Goal: Information Seeking & Learning: Learn about a topic

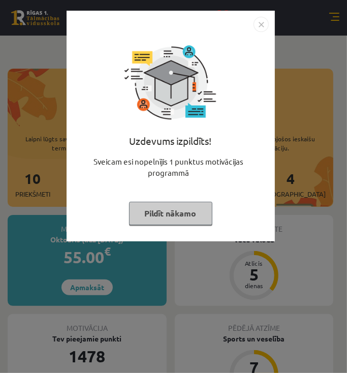
click at [263, 26] on img "Close" at bounding box center [260, 24] width 15 height 15
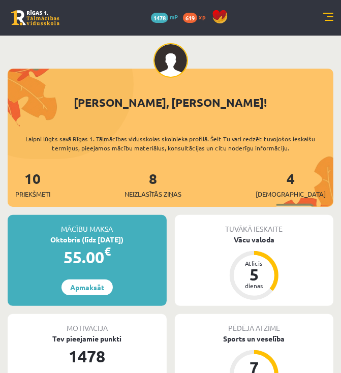
click at [326, 16] on link at bounding box center [328, 18] width 10 height 10
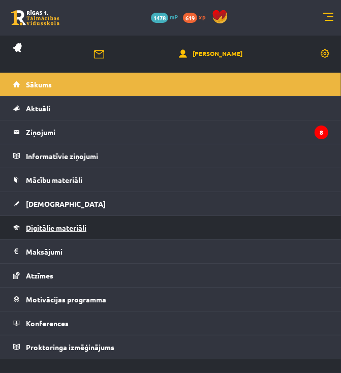
click at [86, 229] on span "Digitālie materiāli" at bounding box center [56, 227] width 60 height 9
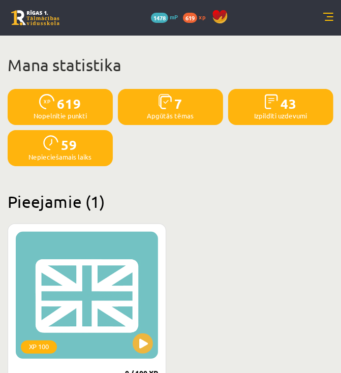
click at [333, 19] on link at bounding box center [328, 18] width 10 height 10
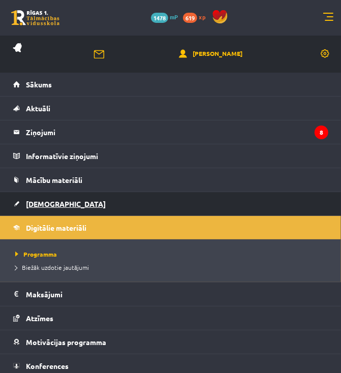
click at [56, 199] on span "[DEMOGRAPHIC_DATA]" at bounding box center [66, 203] width 80 height 9
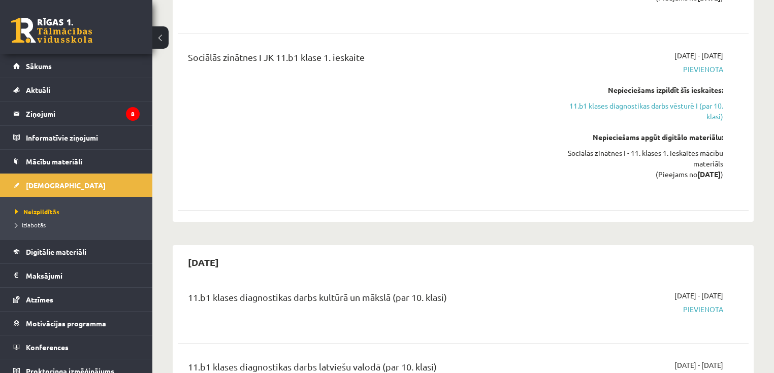
scroll to position [894, 0]
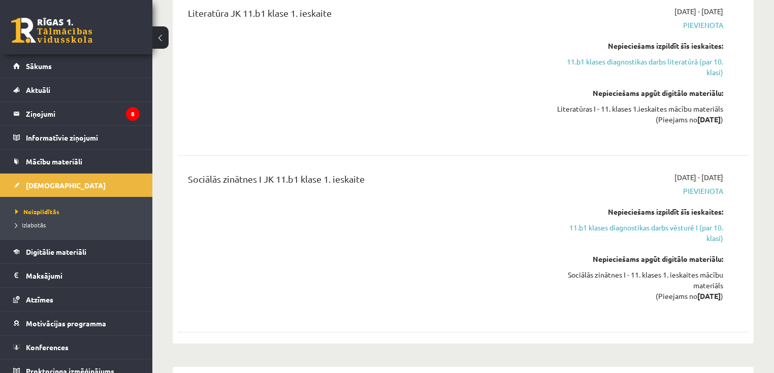
drag, startPoint x: 700, startPoint y: 191, endPoint x: 727, endPoint y: 192, distance: 27.4
click at [346, 192] on div "[DATE] - [DATE] [GEOGRAPHIC_DATA] Nepieciešams izpildīt šīs ieskaites: 11.b1 kl…" at bounding box center [638, 244] width 183 height 144
drag, startPoint x: 711, startPoint y: 192, endPoint x: 514, endPoint y: 216, distance: 198.0
click at [346, 216] on div "Sociālās zinātnes I JK 11.b1 klase 1. ieskaite" at bounding box center [363, 244] width 367 height 144
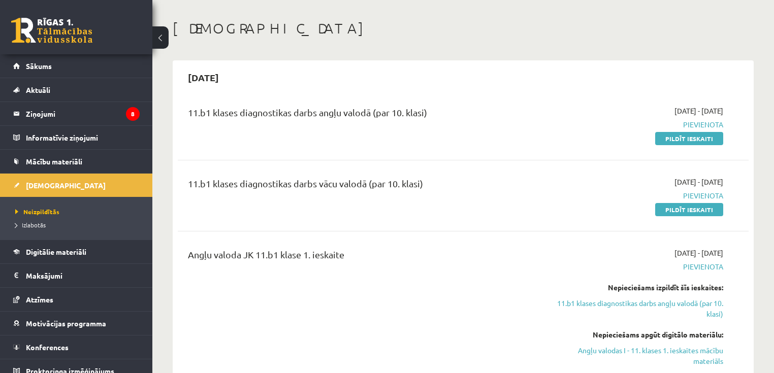
scroll to position [0, 0]
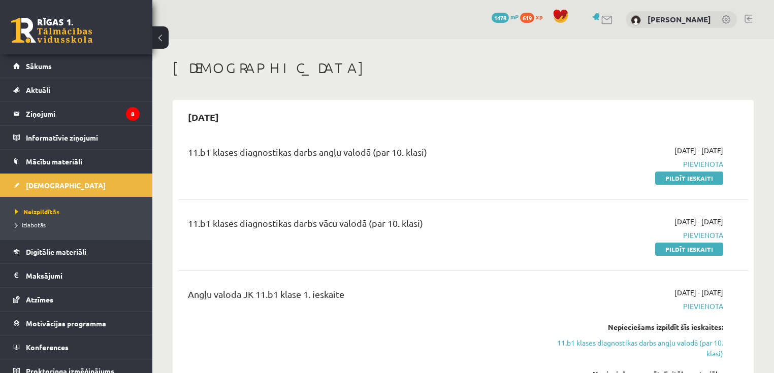
click at [160, 38] on button at bounding box center [160, 37] width 16 height 22
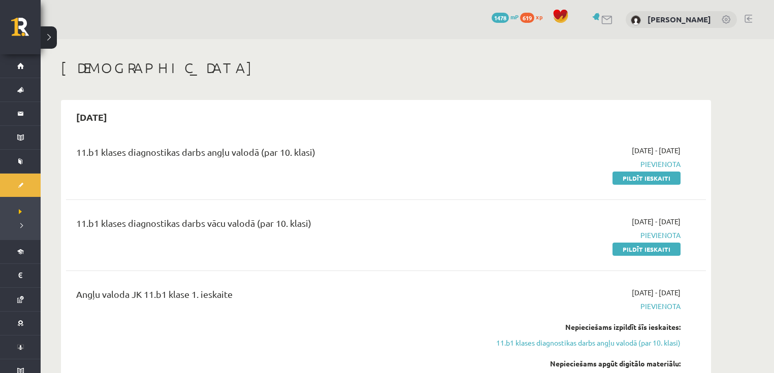
click at [50, 39] on button at bounding box center [49, 37] width 16 height 22
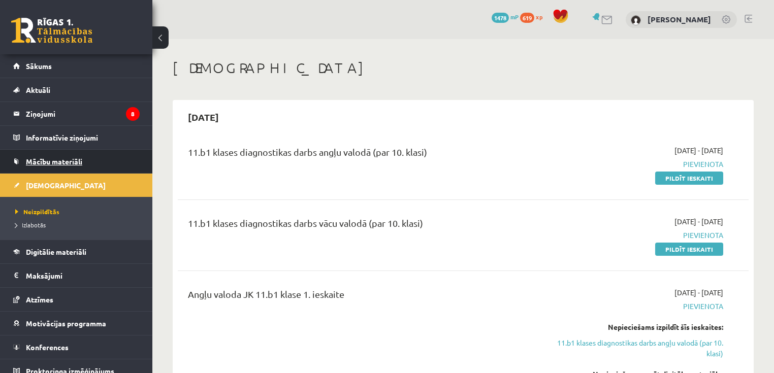
click at [55, 158] on span "Mācību materiāli" at bounding box center [54, 161] width 56 height 9
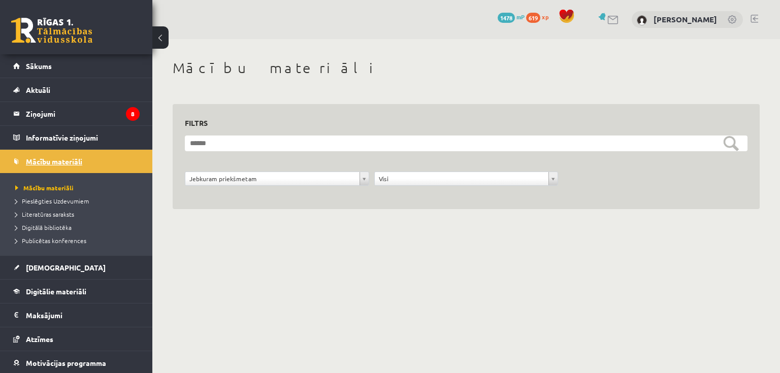
click at [76, 163] on span "Mācību materiāli" at bounding box center [54, 161] width 56 height 9
click at [78, 287] on span "Digitālie materiāli" at bounding box center [56, 291] width 60 height 9
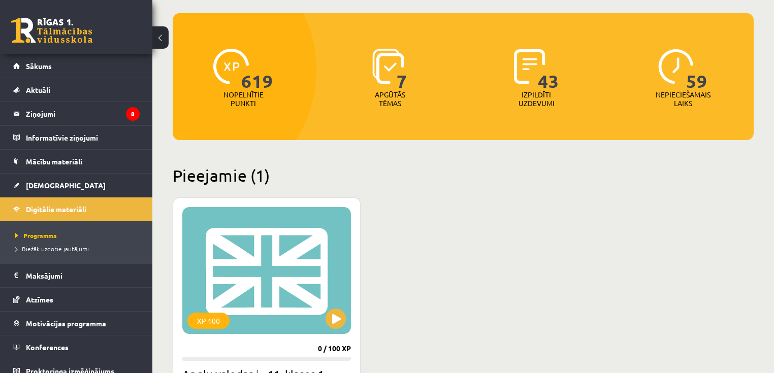
scroll to position [203, 0]
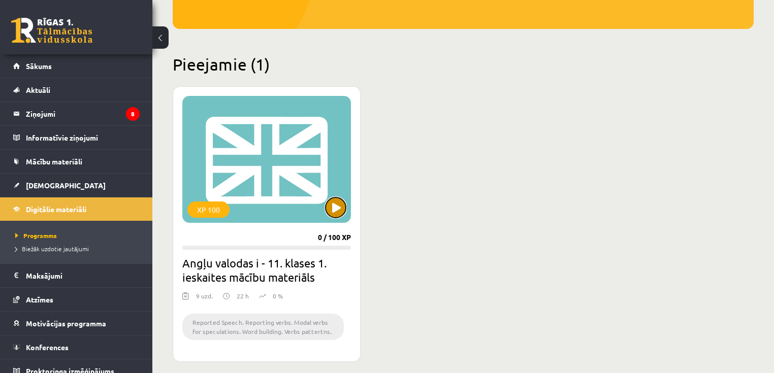
click at [337, 217] on button at bounding box center [336, 208] width 20 height 20
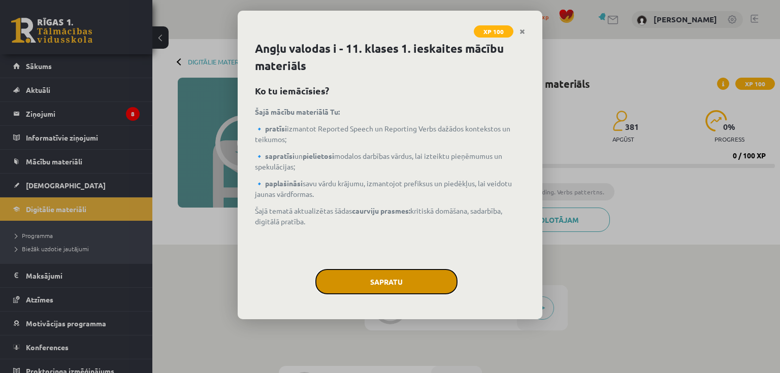
click at [391, 282] on button "Sapratu" at bounding box center [386, 281] width 142 height 25
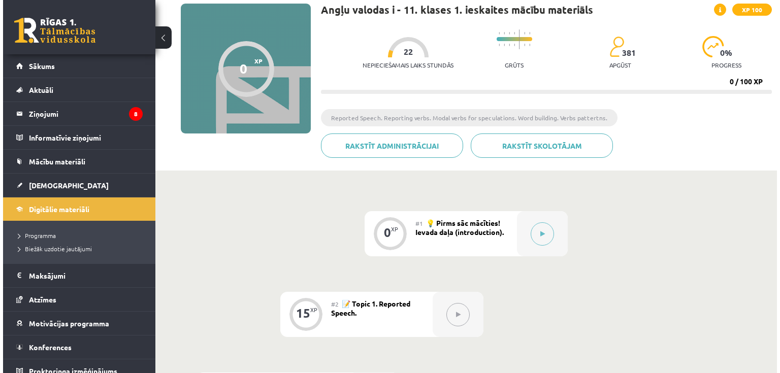
scroll to position [49, 0]
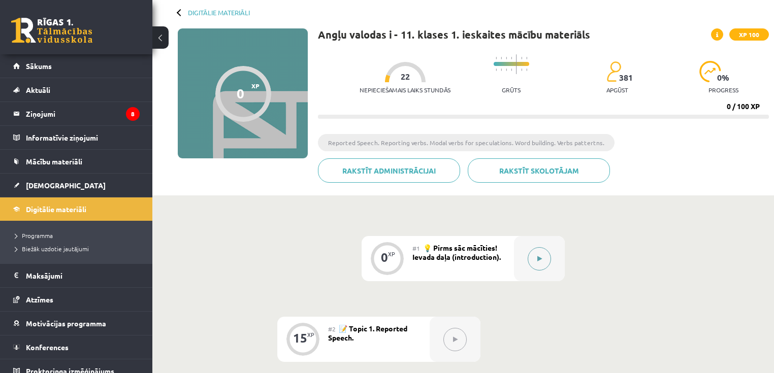
drag, startPoint x: 535, startPoint y: 256, endPoint x: 539, endPoint y: 264, distance: 8.2
click at [539, 264] on button at bounding box center [539, 258] width 23 height 23
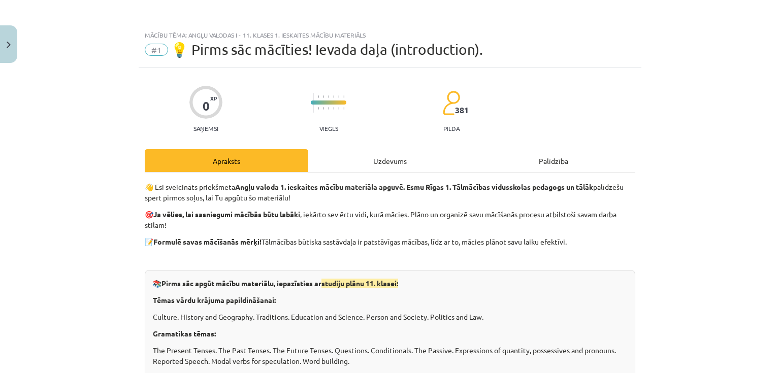
click at [396, 159] on div "Uzdevums" at bounding box center [390, 160] width 164 height 23
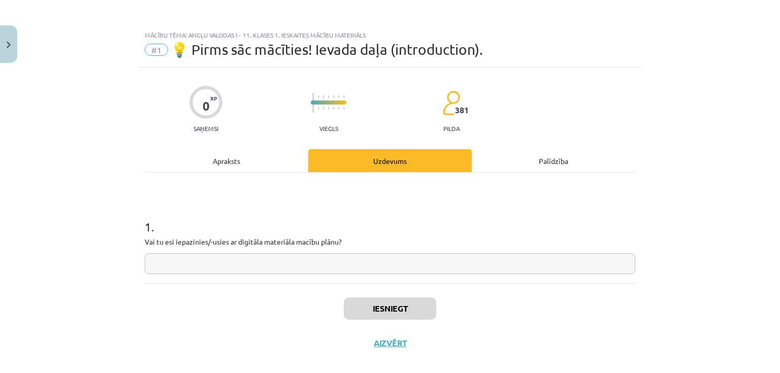
scroll to position [12, 0]
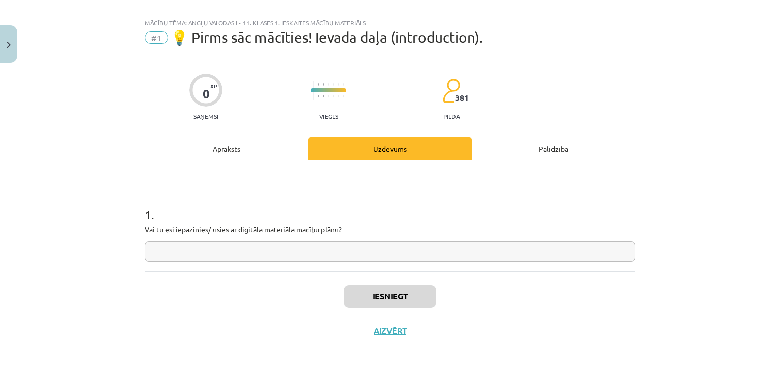
click at [282, 244] on input "text" at bounding box center [390, 251] width 491 height 21
click at [391, 290] on button "Iesniegt" at bounding box center [390, 296] width 92 height 22
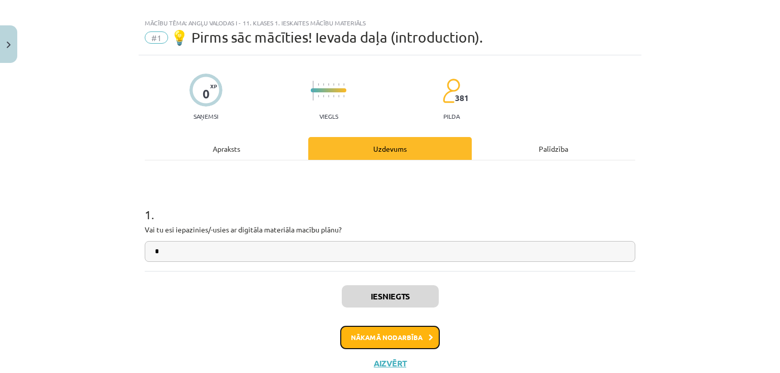
click at [369, 332] on button "Nākamā nodarbība" at bounding box center [390, 337] width 100 height 23
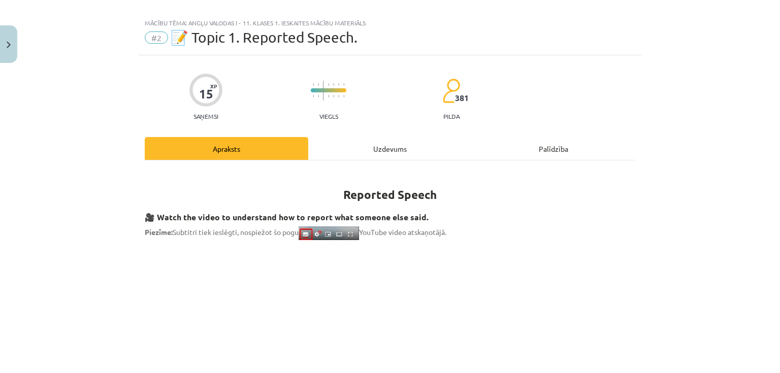
scroll to position [25, 0]
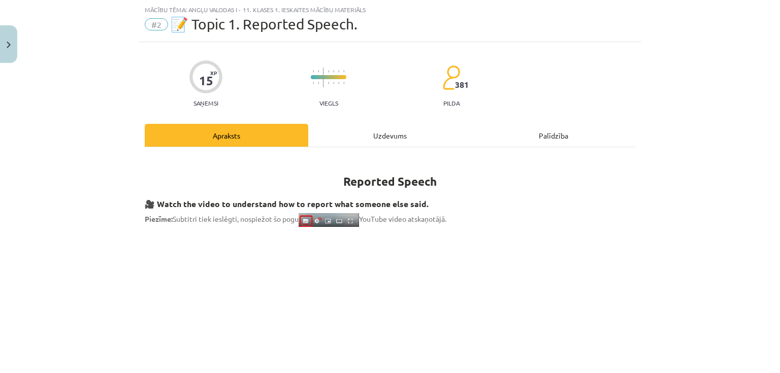
click at [378, 136] on div "Uzdevums" at bounding box center [390, 135] width 164 height 23
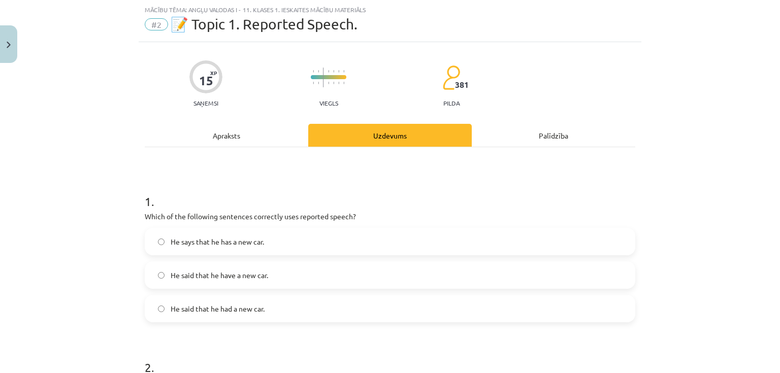
click at [242, 243] on span "He says that he has a new car." at bounding box center [217, 242] width 93 height 11
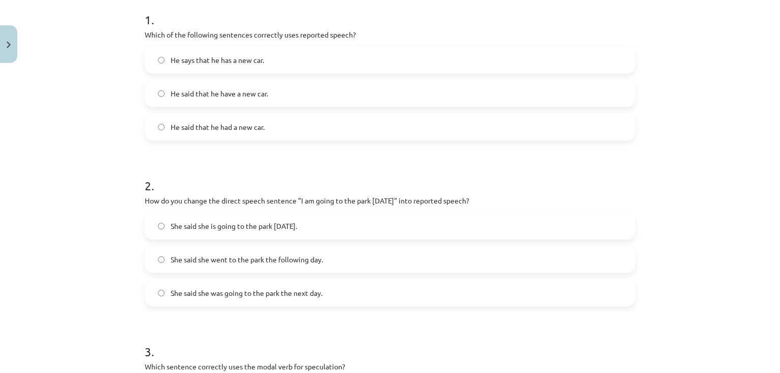
scroll to position [229, 0]
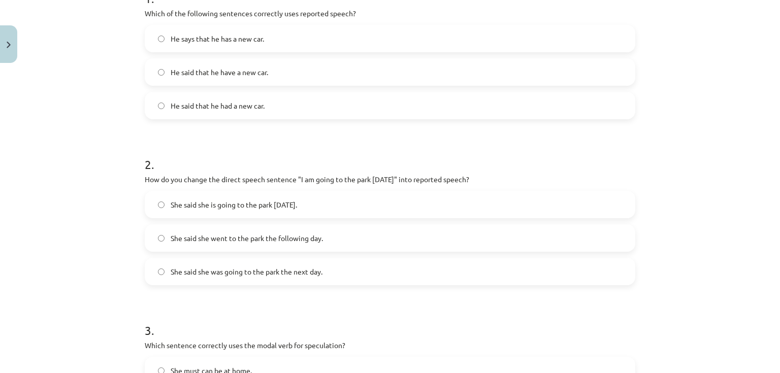
click at [252, 242] on span "She said she went to the park the following day." at bounding box center [247, 238] width 152 height 11
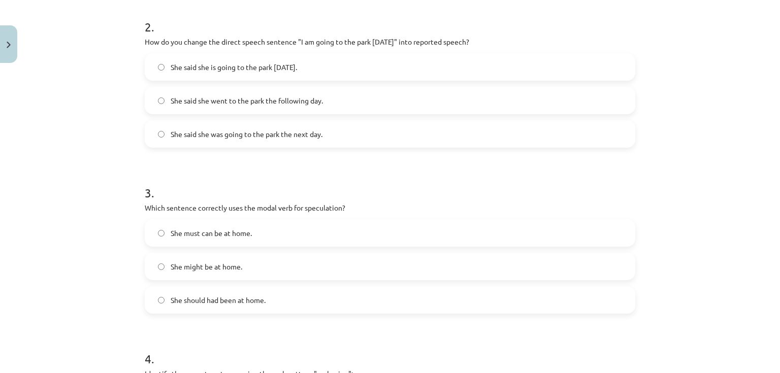
scroll to position [391, 0]
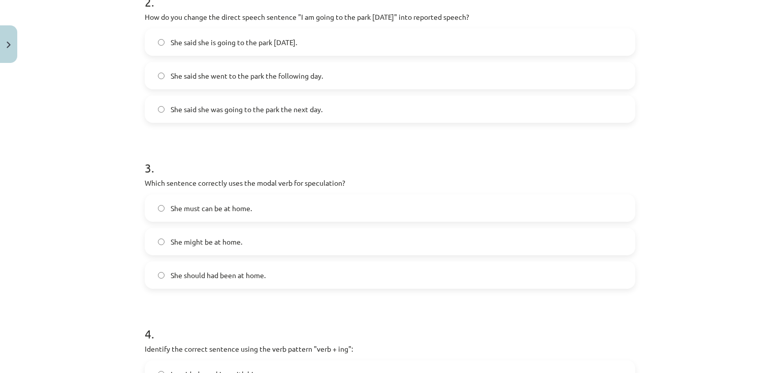
click at [286, 274] on label "She should had been at home." at bounding box center [390, 275] width 489 height 25
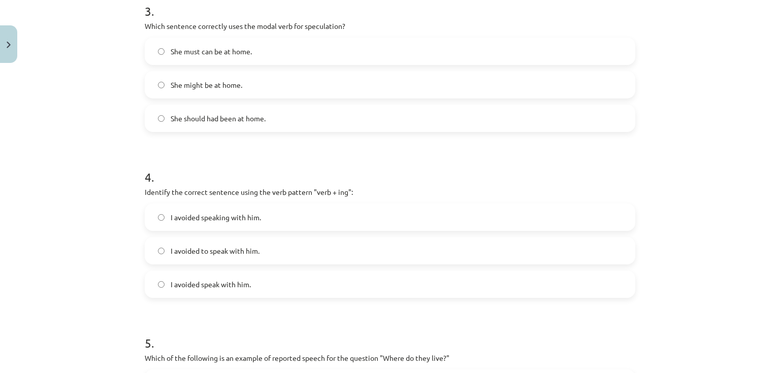
scroll to position [512, 0]
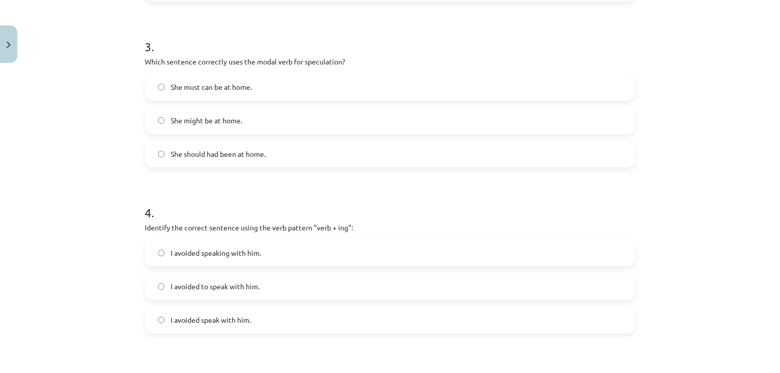
click at [255, 287] on span "I avoided to speak with him." at bounding box center [215, 286] width 89 height 11
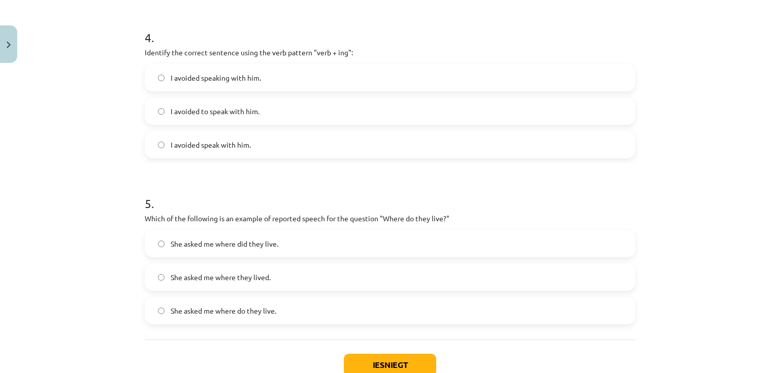
scroll to position [756, 0]
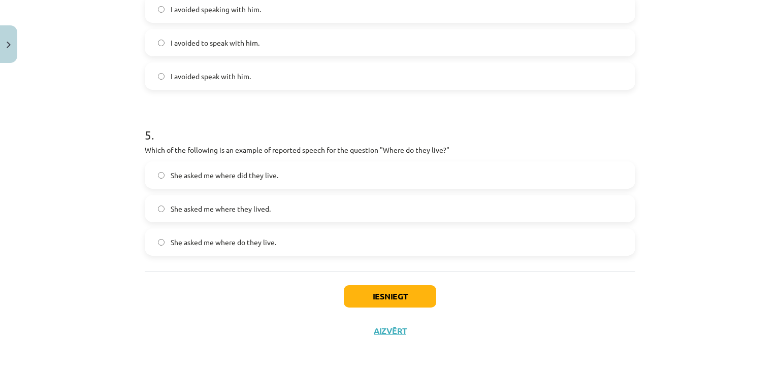
click at [258, 211] on span "She asked me where they lived." at bounding box center [221, 209] width 100 height 11
click at [286, 250] on label "She asked me where do they live." at bounding box center [390, 242] width 489 height 25
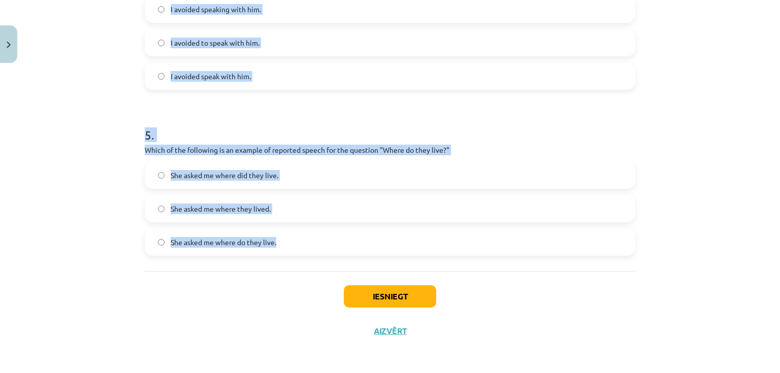
drag, startPoint x: 154, startPoint y: 225, endPoint x: 360, endPoint y: 267, distance: 210.3
copy form "1 . Which of the following sentences correctly uses reported speech? He says th…"
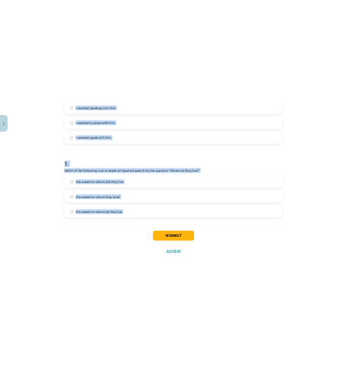
scroll to position [729, 0]
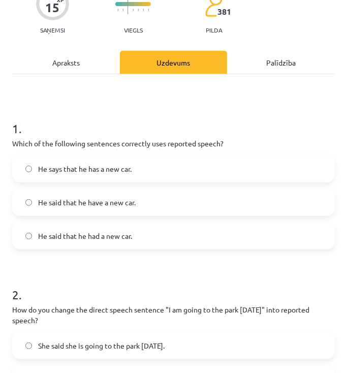
scroll to position [0, 0]
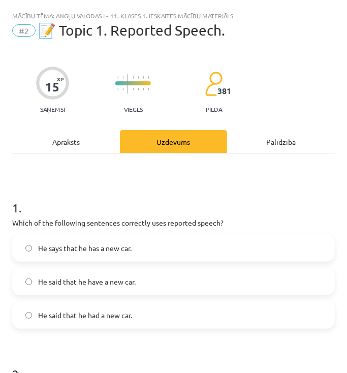
click at [137, 275] on label "He said that he have a new car." at bounding box center [173, 281] width 320 height 25
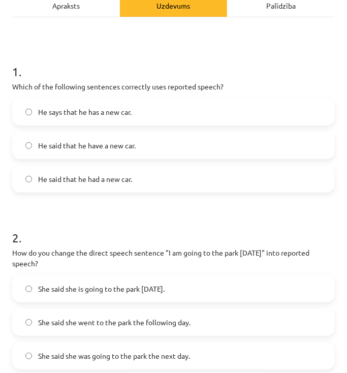
scroll to position [163, 0]
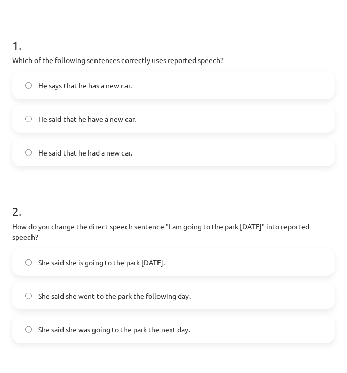
click at [102, 329] on span "She said she was going to the park the next day." at bounding box center [114, 329] width 152 height 11
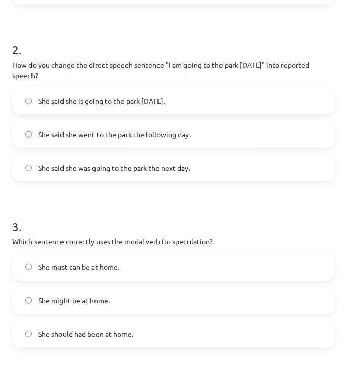
scroll to position [325, 0]
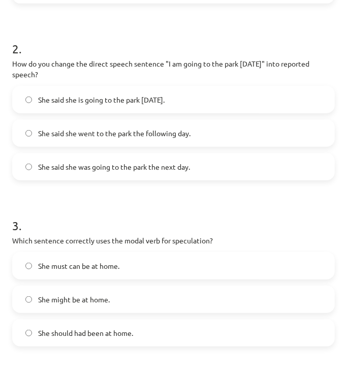
click at [93, 290] on label "She might be at home." at bounding box center [173, 298] width 320 height 25
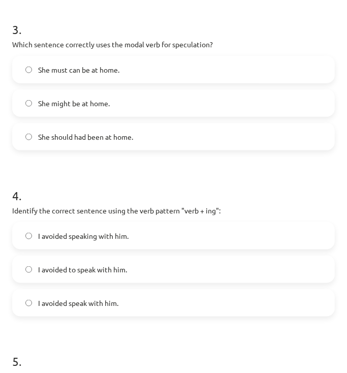
scroll to position [528, 0]
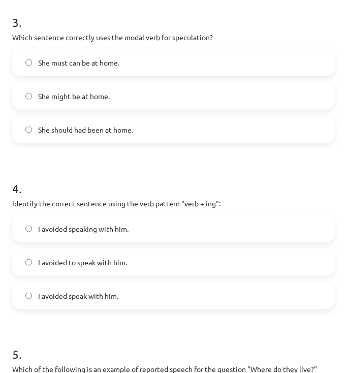
click at [92, 297] on span "I avoided speak with him." at bounding box center [78, 295] width 80 height 11
click at [121, 228] on span "I avoided speaking with him." at bounding box center [83, 228] width 90 height 11
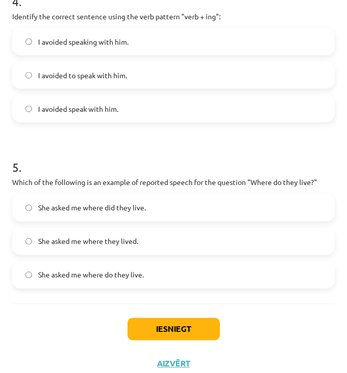
scroll to position [729, 0]
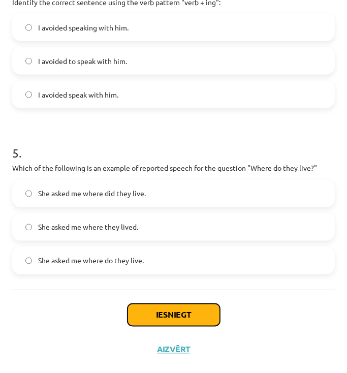
click at [176, 312] on button "Iesniegt" at bounding box center [173, 315] width 92 height 22
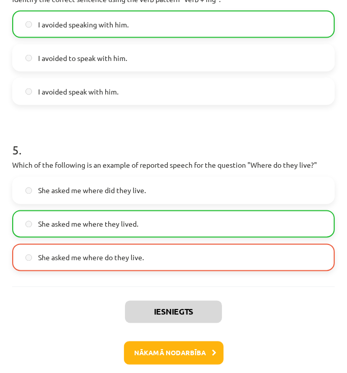
scroll to position [761, 0]
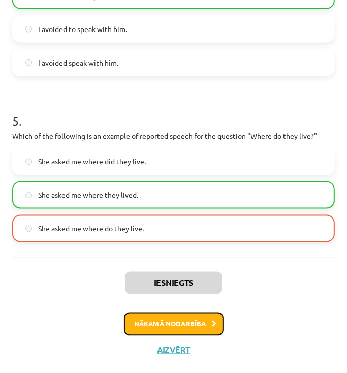
click at [187, 319] on button "Nākamā nodarbība" at bounding box center [174, 323] width 100 height 23
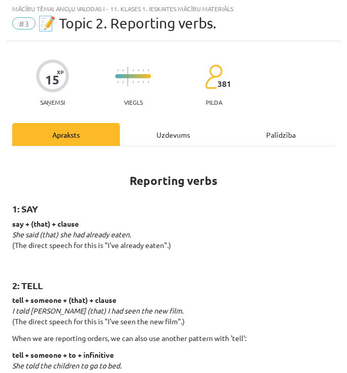
scroll to position [6, 0]
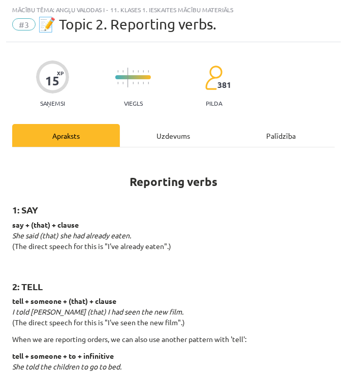
click at [170, 134] on div "Uzdevums" at bounding box center [174, 135] width 108 height 23
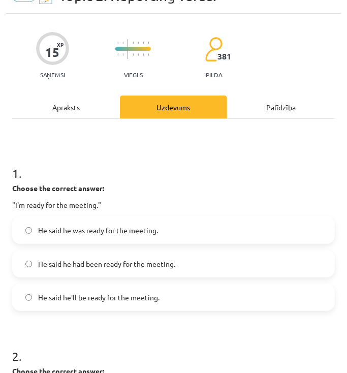
scroll to position [0, 0]
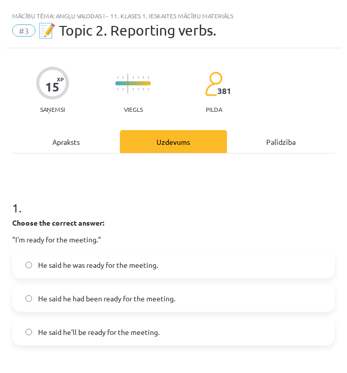
click at [117, 259] on label "He said he was ready for the meeting." at bounding box center [173, 264] width 320 height 25
click at [150, 271] on label "He said he was ready for the meeting." at bounding box center [173, 264] width 320 height 25
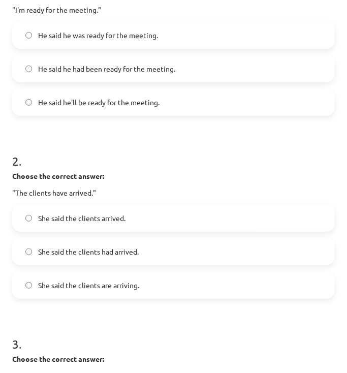
scroll to position [244, 0]
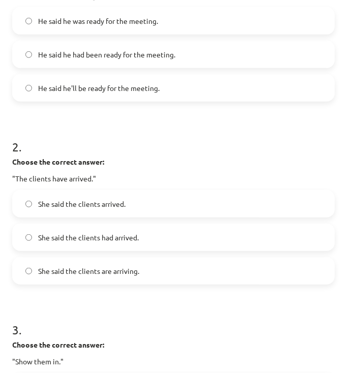
click at [118, 234] on span "She said the clients had arrived." at bounding box center [88, 237] width 101 height 11
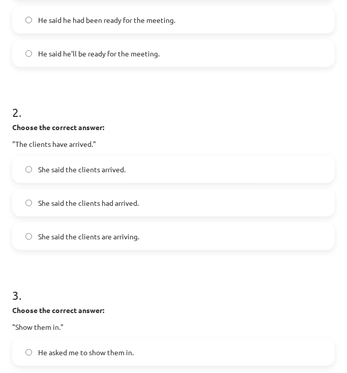
scroll to position [406, 0]
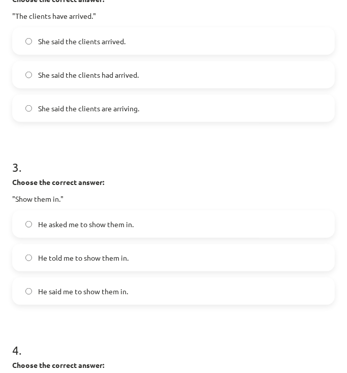
click at [142, 215] on label "He asked me to show them in." at bounding box center [173, 223] width 320 height 25
click at [136, 260] on label "He told me to show them in." at bounding box center [173, 257] width 320 height 25
drag, startPoint x: 138, startPoint y: 298, endPoint x: 136, endPoint y: 293, distance: 5.5
click at [138, 296] on label "He said me to show them in." at bounding box center [173, 290] width 320 height 25
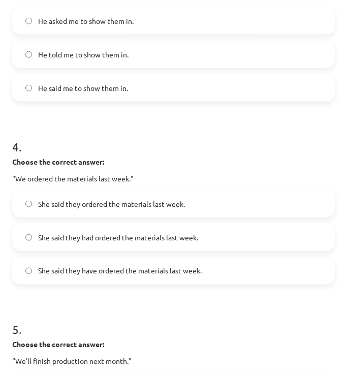
scroll to position [650, 0]
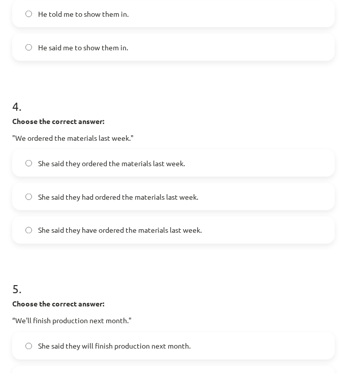
click at [126, 191] on span "She said they had ordered the materials last week." at bounding box center [118, 196] width 160 height 11
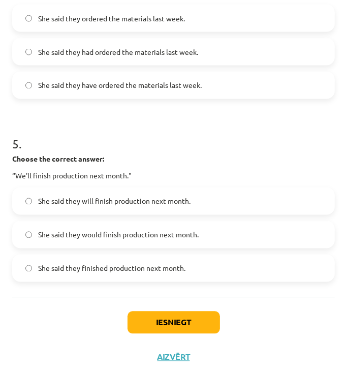
scroll to position [802, 0]
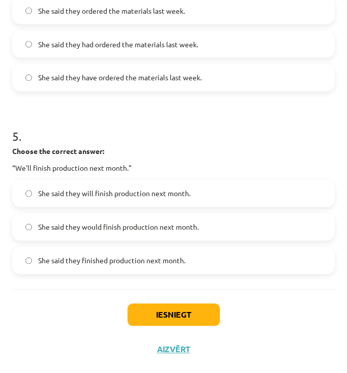
click at [202, 218] on label "She said they would finish production next month." at bounding box center [173, 226] width 320 height 25
click at [200, 309] on button "Iesniegt" at bounding box center [173, 315] width 92 height 22
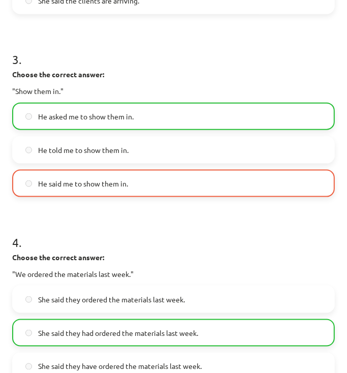
scroll to position [528, 0]
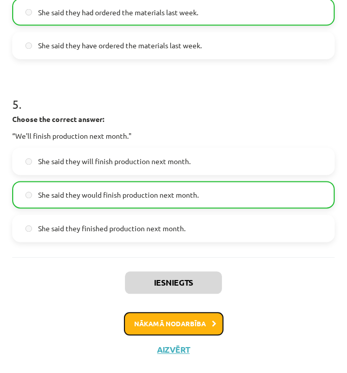
click at [171, 327] on button "Nākamā nodarbība" at bounding box center [174, 323] width 100 height 23
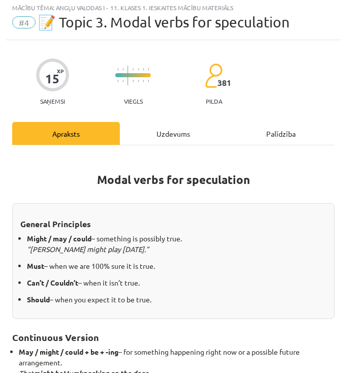
scroll to position [6, 0]
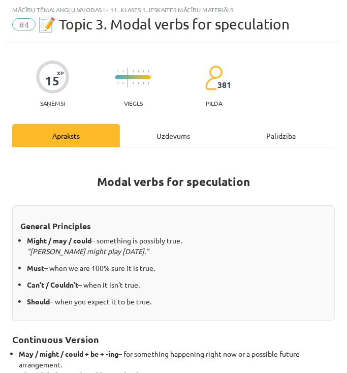
click at [192, 136] on div "Uzdevums" at bounding box center [174, 135] width 108 height 23
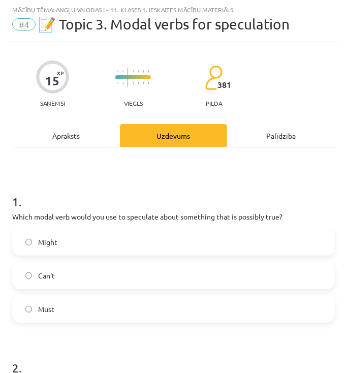
click at [55, 305] on label "Must" at bounding box center [173, 308] width 320 height 25
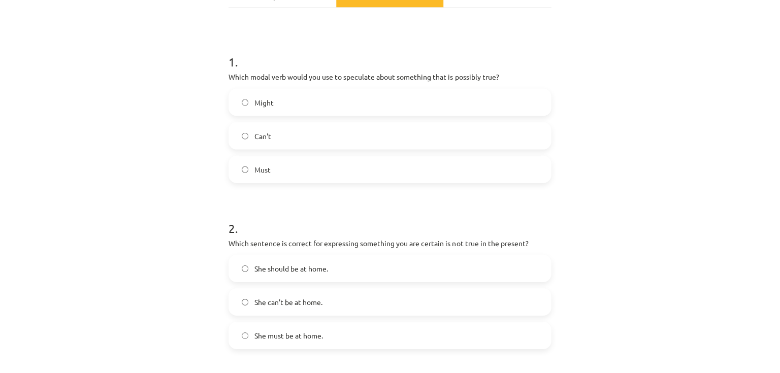
scroll to position [209, 0]
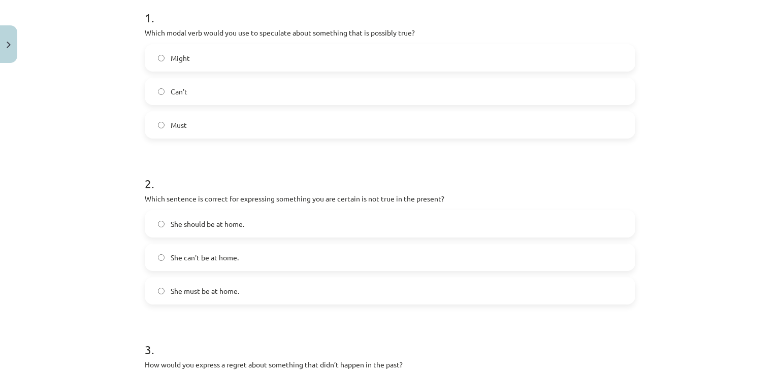
click at [278, 293] on label "She must be at home." at bounding box center [390, 290] width 489 height 25
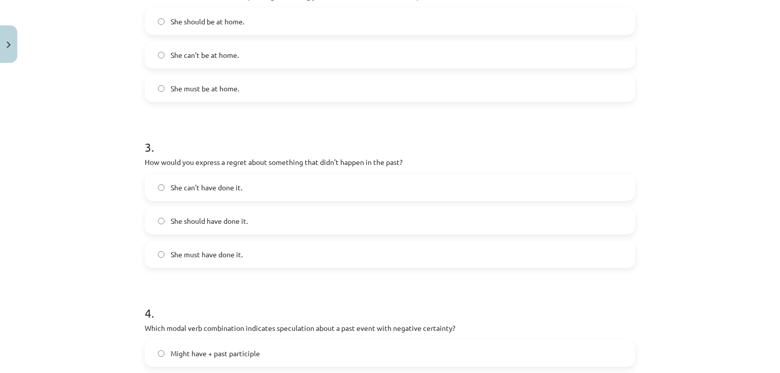
scroll to position [412, 0]
click at [242, 256] on label "She must have done it." at bounding box center [390, 253] width 489 height 25
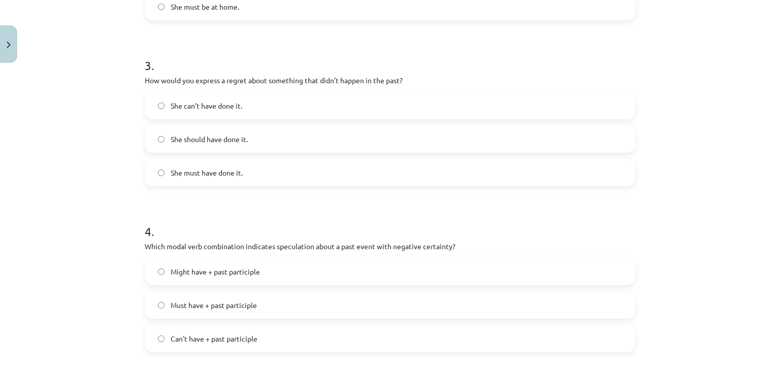
scroll to position [534, 0]
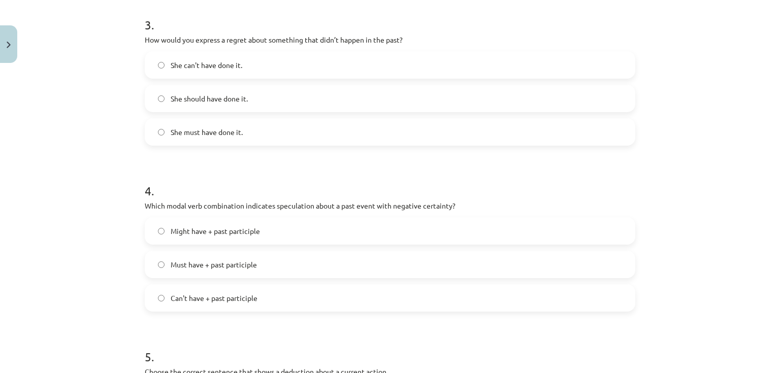
click at [231, 69] on span "She can't have done it." at bounding box center [207, 65] width 72 height 11
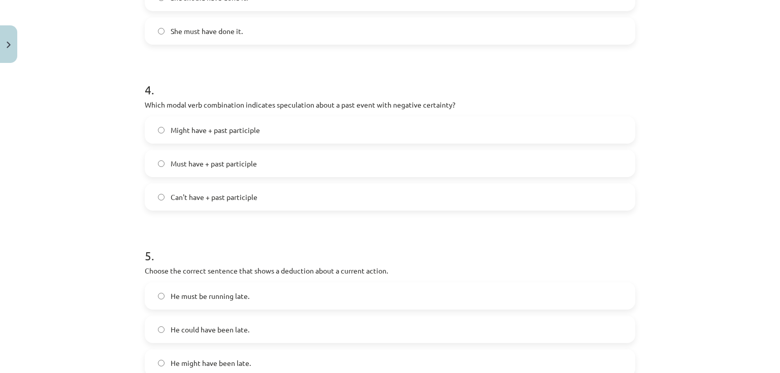
scroll to position [634, 0]
click at [250, 198] on span "Can't have + past participle" at bounding box center [214, 198] width 87 height 11
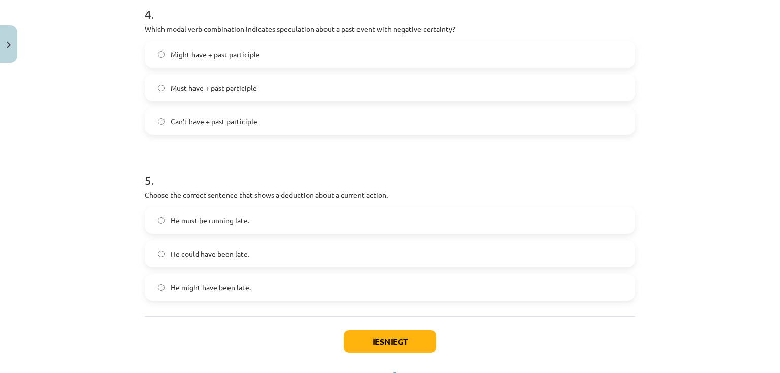
scroll to position [716, 0]
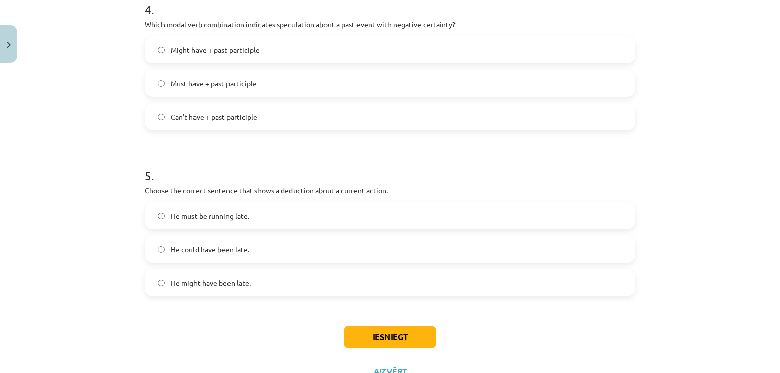
click at [232, 284] on span "He might have been late." at bounding box center [211, 283] width 80 height 11
click at [394, 328] on button "Iesniegt" at bounding box center [390, 337] width 92 height 22
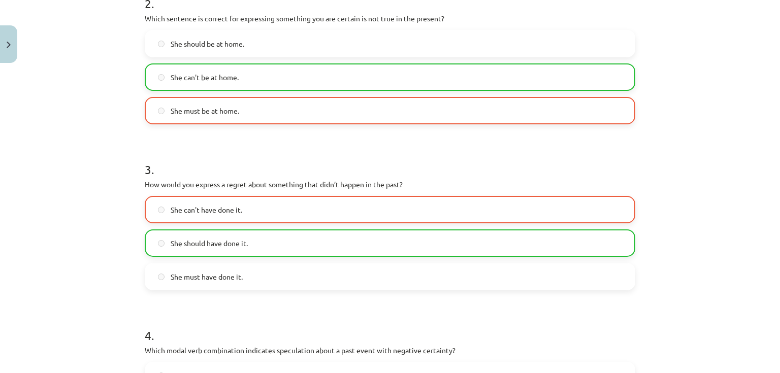
scroll to position [391, 0]
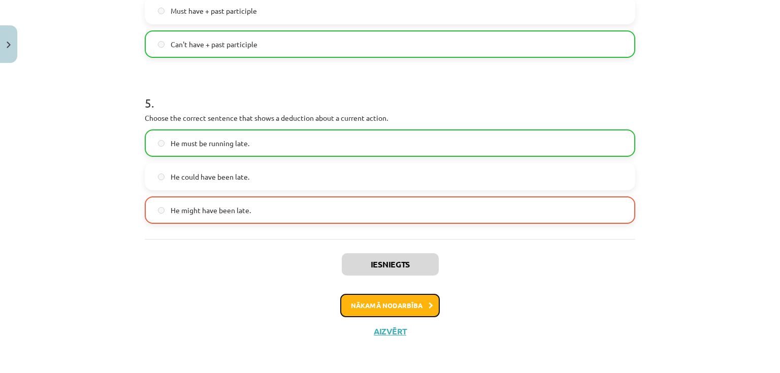
click at [398, 306] on button "Nākamā nodarbība" at bounding box center [390, 305] width 100 height 23
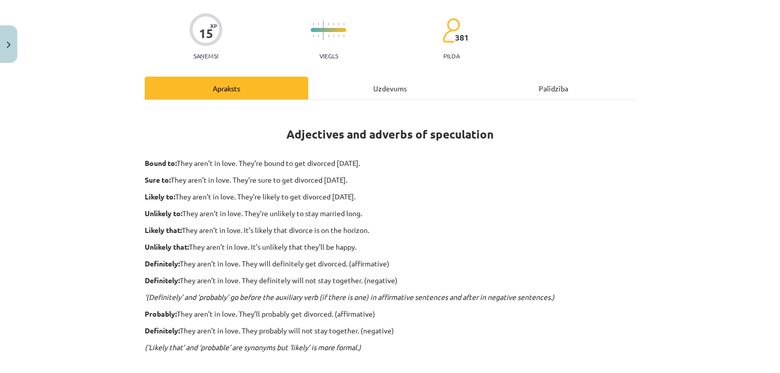
scroll to position [25, 0]
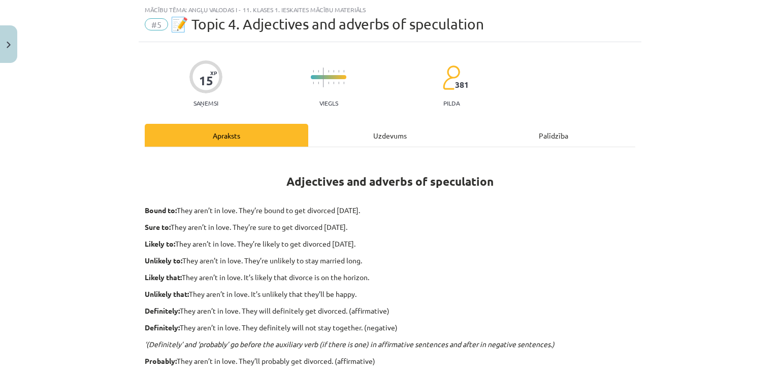
click at [391, 127] on div "Uzdevums" at bounding box center [390, 135] width 164 height 23
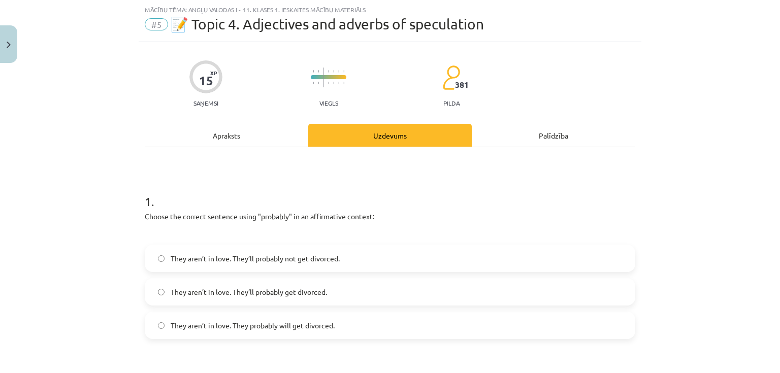
scroll to position [107, 0]
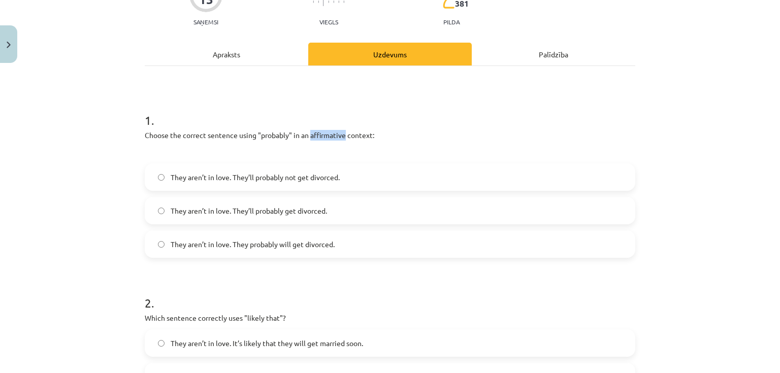
drag, startPoint x: 311, startPoint y: 133, endPoint x: 343, endPoint y: 132, distance: 32.0
click at [343, 132] on p "Choose the correct sentence using "probably" in an affirmative context:" at bounding box center [390, 135] width 491 height 11
click at [468, 114] on h1 "1 ." at bounding box center [390, 110] width 491 height 31
click at [331, 215] on label "They aren’t in love. They’ll probably get divorced." at bounding box center [390, 210] width 489 height 25
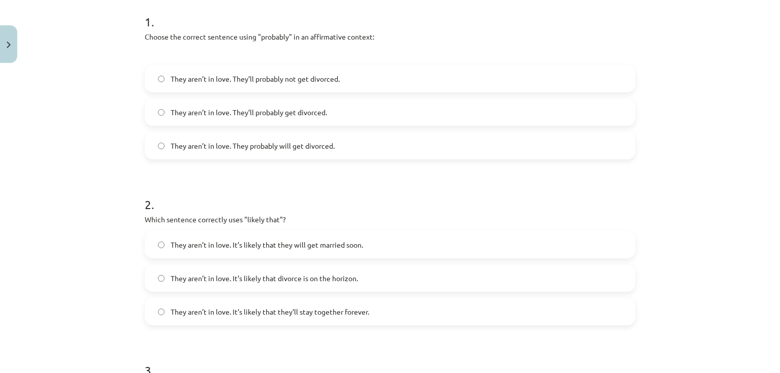
scroll to position [229, 0]
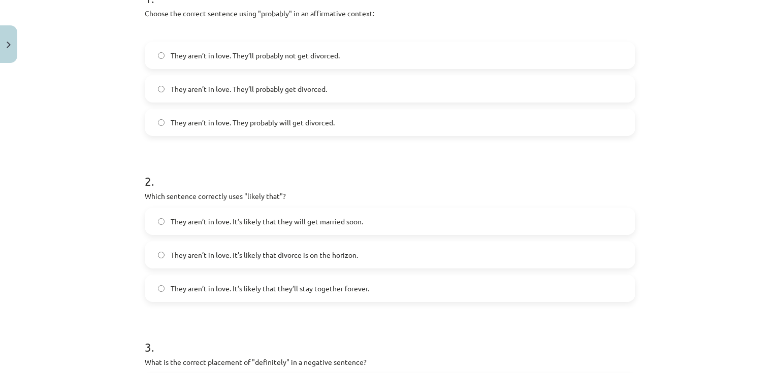
click at [320, 273] on div "They aren’t in love. It’s likely that they will get married soon. They aren’t i…" at bounding box center [390, 255] width 491 height 94
click at [323, 245] on label "They aren’t in love. It’s likely that divorce is on the horizon." at bounding box center [390, 254] width 489 height 25
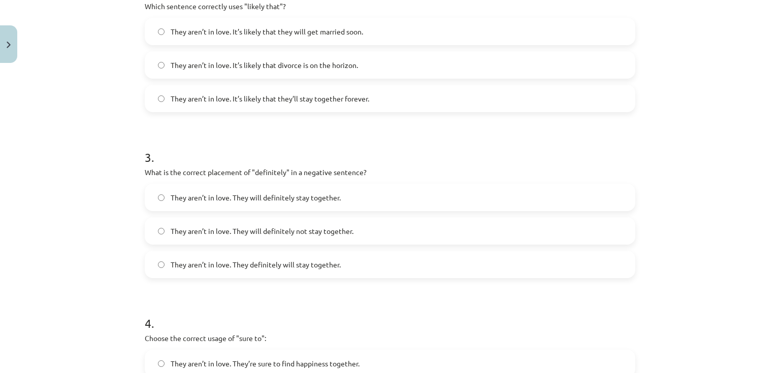
scroll to position [432, 0]
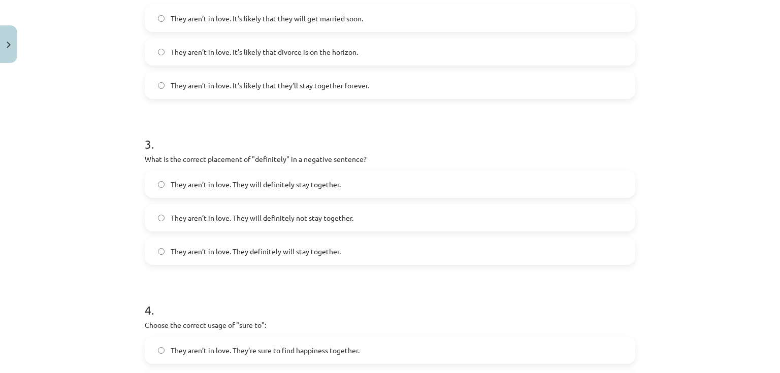
click at [321, 222] on span "They aren’t in love. They will definitely not stay together." at bounding box center [262, 218] width 183 height 11
click at [293, 207] on label "They aren’t in love. They will definitely not stay together." at bounding box center [390, 217] width 489 height 25
click at [300, 225] on label "They aren’t in love. They will definitely not stay together." at bounding box center [390, 217] width 489 height 25
click at [303, 221] on span "They aren’t in love. They will definitely not stay together." at bounding box center [262, 218] width 183 height 11
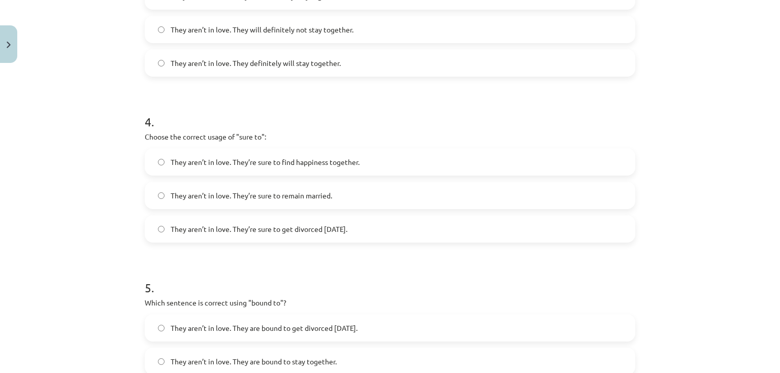
scroll to position [635, 0]
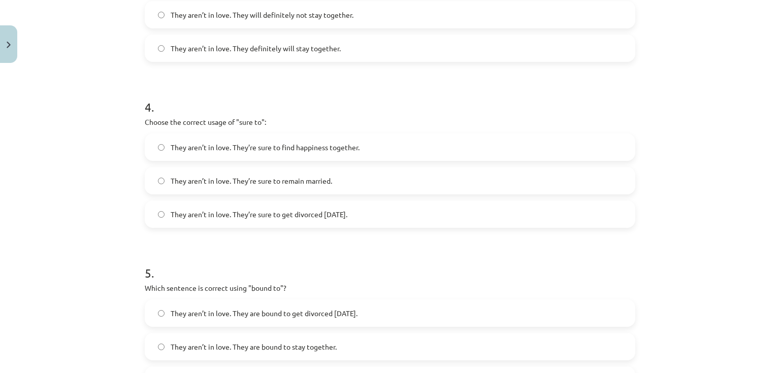
click at [335, 218] on span "They aren’t in love. They’re sure to get divorced within six months." at bounding box center [259, 214] width 177 height 11
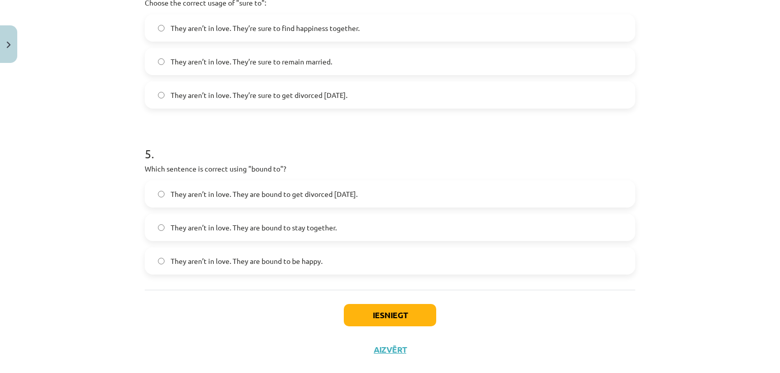
scroll to position [757, 0]
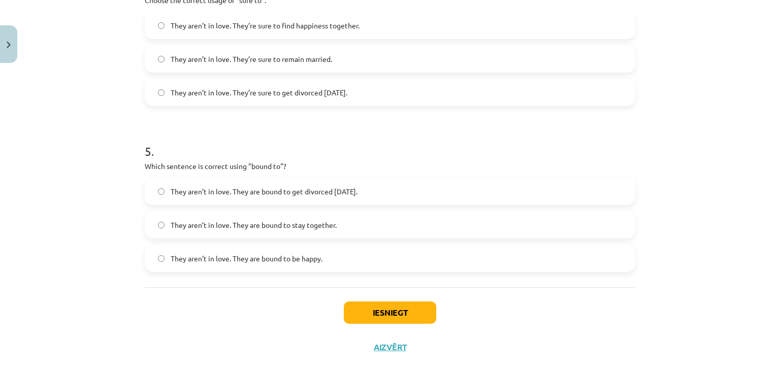
click at [358, 189] on span "They aren’t in love. They are bound to get divorced within six months." at bounding box center [264, 191] width 187 height 11
click at [311, 187] on span "They aren’t in love. They are bound to get divorced within six months." at bounding box center [264, 191] width 187 height 11
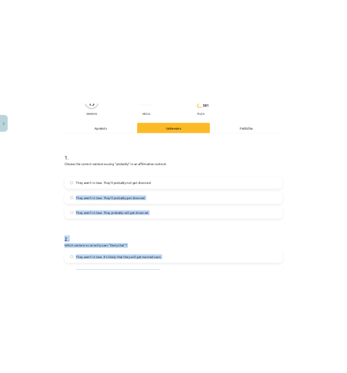
scroll to position [0, 0]
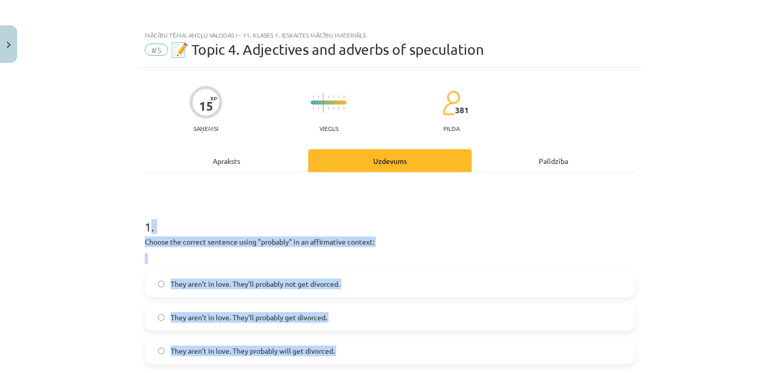
drag, startPoint x: 345, startPoint y: 261, endPoint x: 145, endPoint y: 205, distance: 208.1
copy form ". Choose the correct sentence using "probably" in an affirmative context: They …"
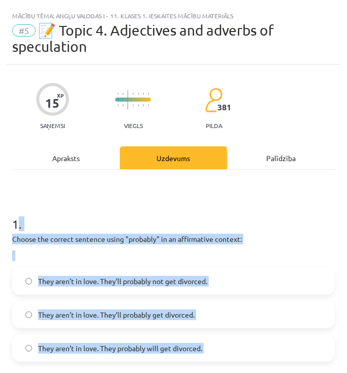
click at [175, 199] on h1 "1 ." at bounding box center [173, 214] width 322 height 31
click at [308, 229] on h1 "1 ." at bounding box center [173, 214] width 322 height 31
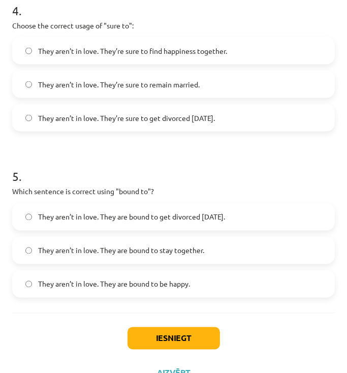
scroll to position [752, 0]
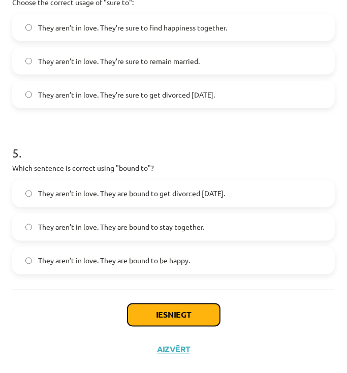
click at [211, 311] on button "Iesniegt" at bounding box center [173, 315] width 92 height 22
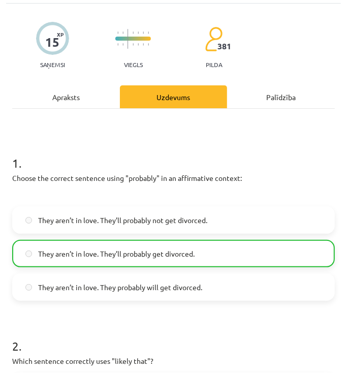
scroll to position [0, 0]
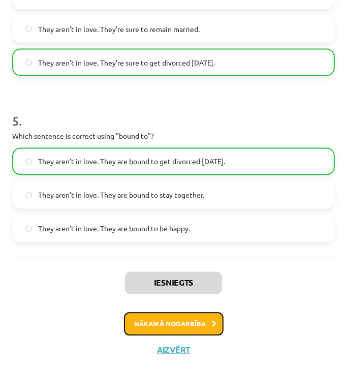
click at [179, 321] on button "Nākamā nodarbība" at bounding box center [174, 323] width 100 height 23
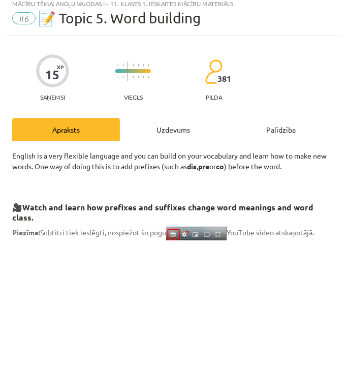
scroll to position [6, 0]
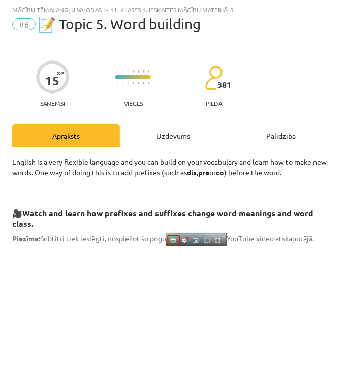
click at [195, 135] on div "Uzdevums" at bounding box center [174, 135] width 108 height 23
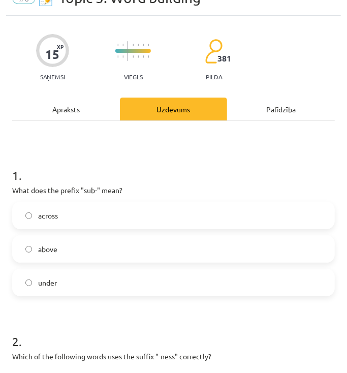
scroll to position [87, 0]
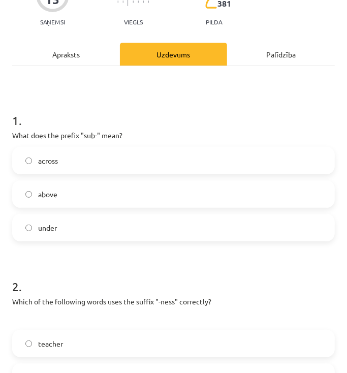
click at [93, 201] on label "above" at bounding box center [173, 193] width 320 height 25
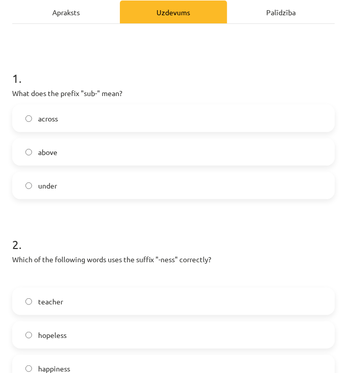
scroll to position [209, 0]
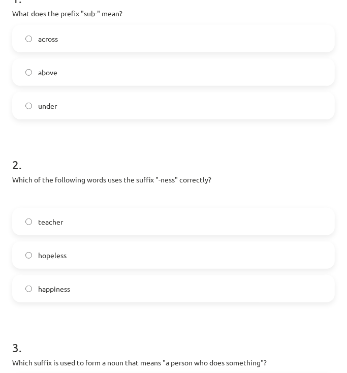
click at [78, 214] on label "teacher" at bounding box center [173, 221] width 320 height 25
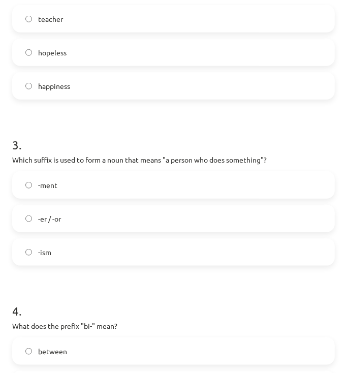
scroll to position [412, 0]
click at [88, 214] on label "-er / -or" at bounding box center [173, 217] width 320 height 25
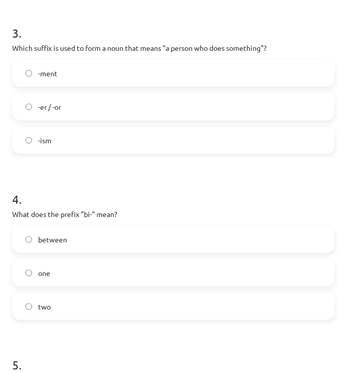
scroll to position [534, 0]
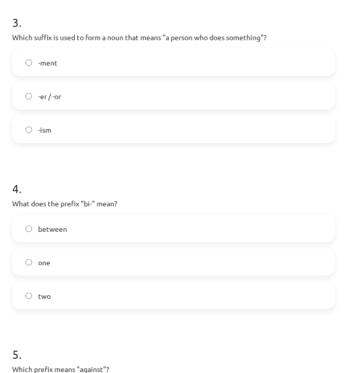
click at [99, 229] on label "between" at bounding box center [173, 228] width 320 height 25
drag, startPoint x: 92, startPoint y: 228, endPoint x: 31, endPoint y: 210, distance: 63.5
click at [31, 210] on div "4 . What does the prefix "bi-" mean? between one two" at bounding box center [173, 237] width 322 height 146
click at [174, 172] on h1 "4 ." at bounding box center [173, 179] width 322 height 31
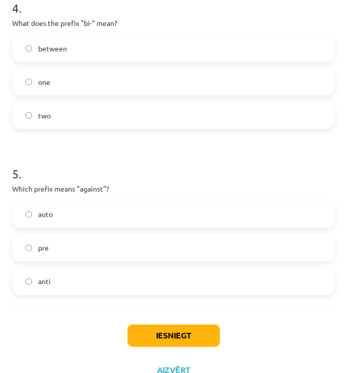
scroll to position [735, 0]
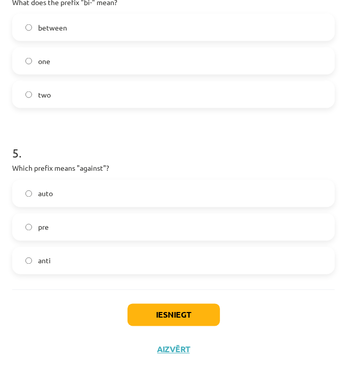
click at [92, 193] on label "auto" at bounding box center [173, 193] width 320 height 25
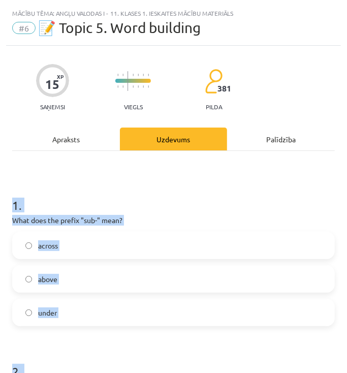
scroll to position [0, 0]
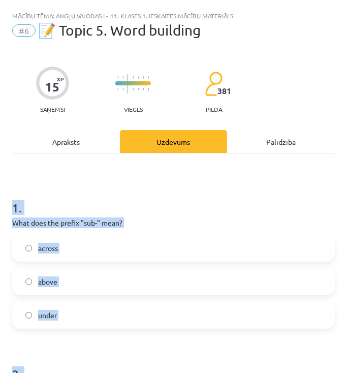
drag, startPoint x: 94, startPoint y: 266, endPoint x: 9, endPoint y: 187, distance: 116.4
copy form "1 . What does the prefix "sub-" mean? across above under 2 . Which of the follo…"
click at [215, 203] on h1 "1 ." at bounding box center [173, 198] width 322 height 31
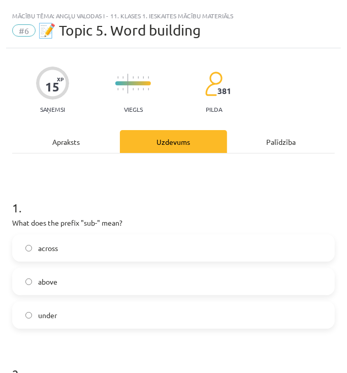
click at [65, 308] on label "under" at bounding box center [173, 314] width 320 height 25
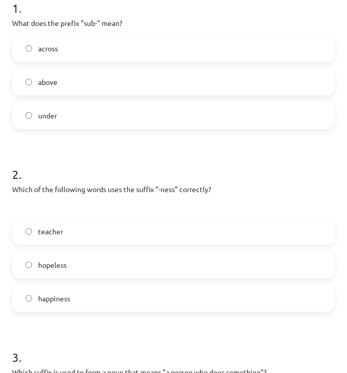
scroll to position [203, 0]
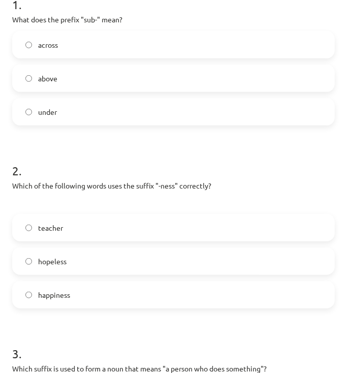
click at [97, 293] on label "happiness" at bounding box center [173, 294] width 320 height 25
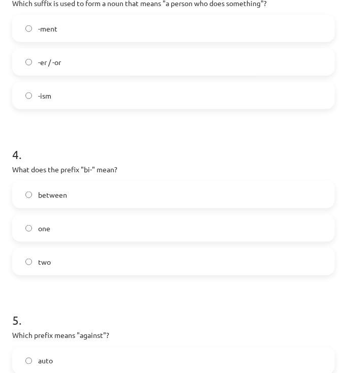
scroll to position [569, 0]
click at [81, 254] on label "two" at bounding box center [173, 260] width 320 height 25
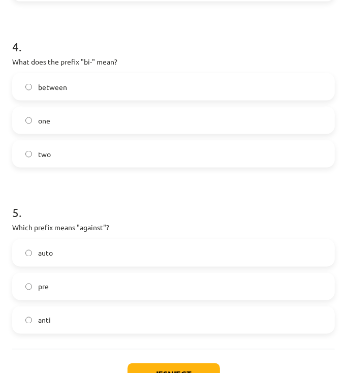
scroll to position [691, 0]
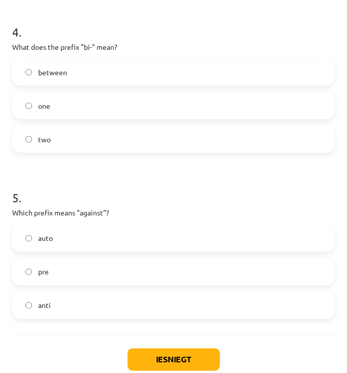
click at [89, 305] on label "anti" at bounding box center [173, 305] width 320 height 25
click at [194, 357] on button "Iesniegt" at bounding box center [173, 359] width 92 height 22
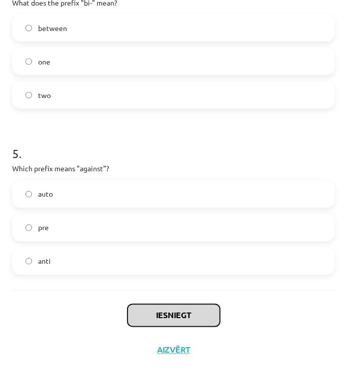
scroll to position [735, 0]
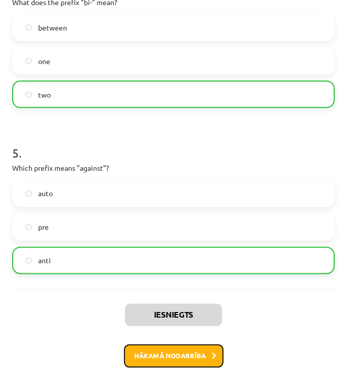
click at [191, 351] on button "Nākamā nodarbība" at bounding box center [174, 355] width 100 height 23
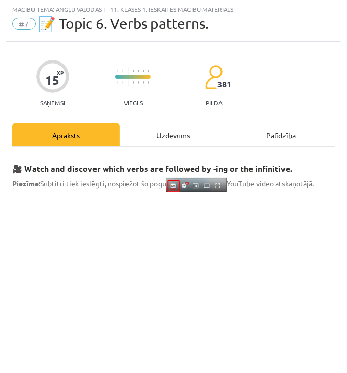
scroll to position [6, 0]
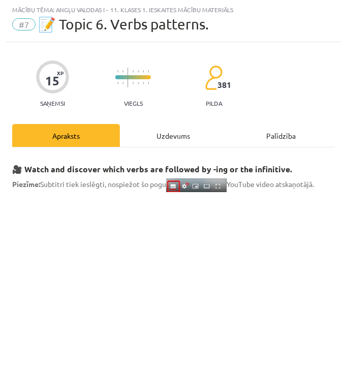
click at [171, 134] on div "Uzdevums" at bounding box center [174, 135] width 108 height 23
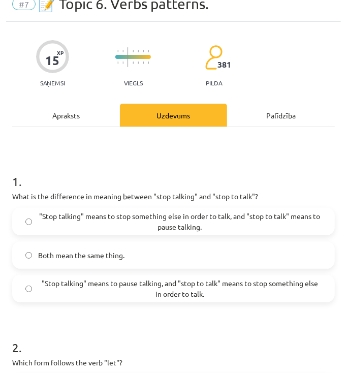
scroll to position [47, 0]
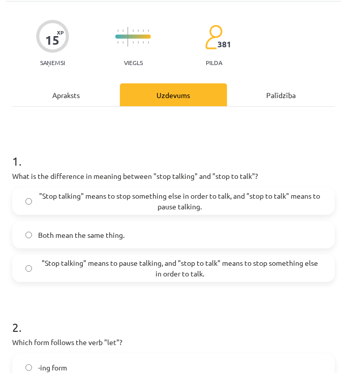
click at [185, 202] on span ""Stop talking" means to stop something else in order to talk, and "stop to talk…" at bounding box center [179, 200] width 283 height 21
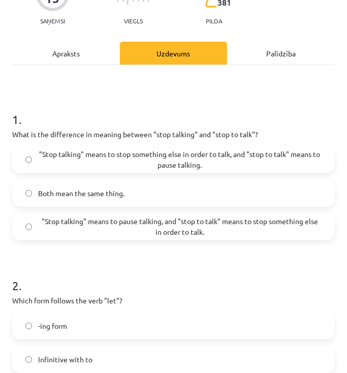
scroll to position [169, 0]
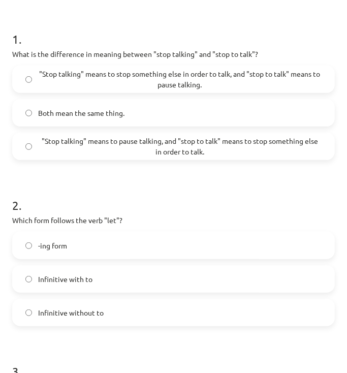
click at [96, 317] on label "Infinitive without to" at bounding box center [173, 312] width 320 height 25
click at [114, 284] on label "Infinitive with to" at bounding box center [173, 278] width 320 height 25
click at [106, 315] on label "Infinitive without to" at bounding box center [173, 312] width 320 height 25
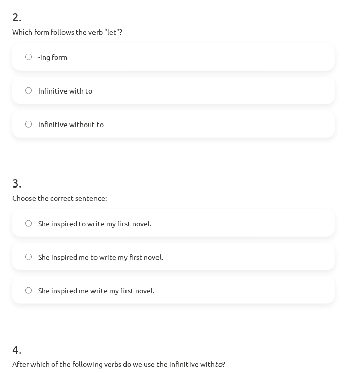
scroll to position [372, 0]
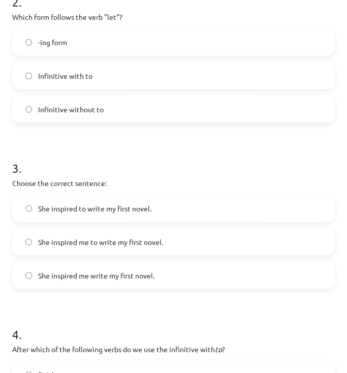
click at [163, 241] on label "She inspired me to write my first novel." at bounding box center [173, 241] width 320 height 25
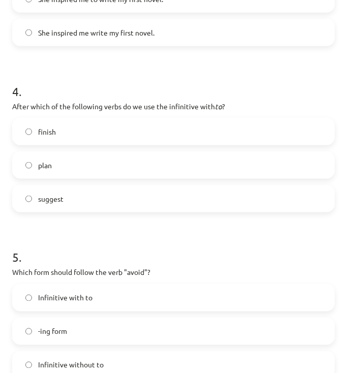
scroll to position [615, 0]
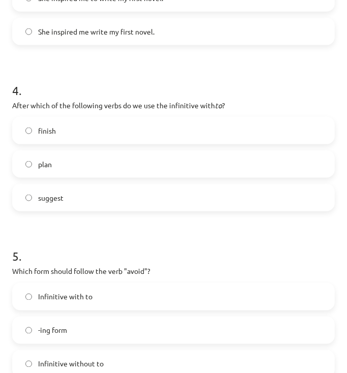
click at [117, 125] on label "finish" at bounding box center [173, 130] width 320 height 25
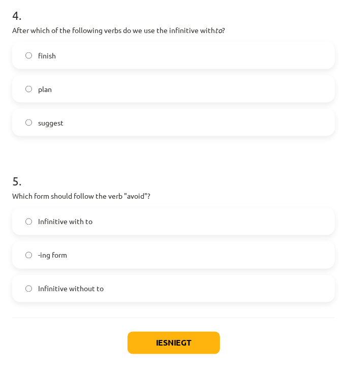
scroll to position [697, 0]
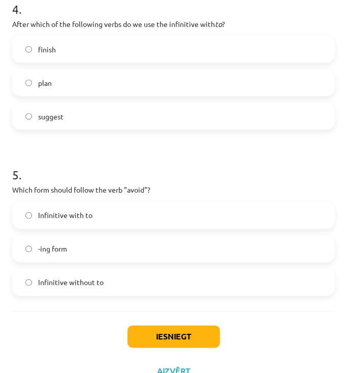
click at [93, 86] on label "plan" at bounding box center [173, 82] width 320 height 25
drag, startPoint x: 73, startPoint y: 116, endPoint x: 33, endPoint y: 114, distance: 40.7
click at [33, 114] on label "suggest" at bounding box center [173, 116] width 320 height 25
click at [141, 153] on h1 "5 ." at bounding box center [173, 165] width 322 height 31
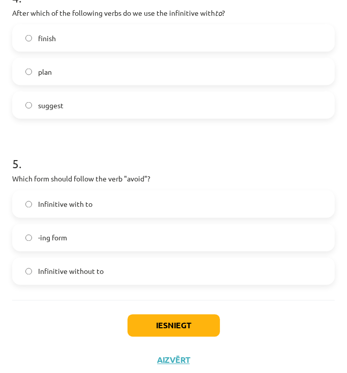
scroll to position [719, 0]
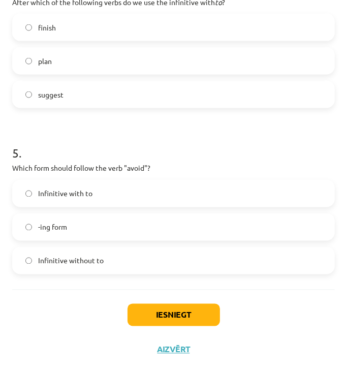
click at [126, 195] on label "Infinitive with to" at bounding box center [173, 193] width 320 height 25
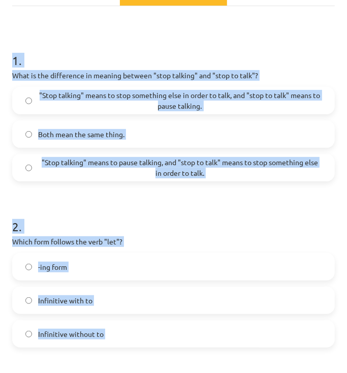
scroll to position [0, 0]
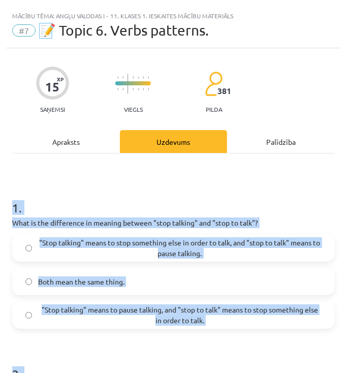
drag, startPoint x: 145, startPoint y: 260, endPoint x: 10, endPoint y: 206, distance: 145.1
copy form "1 . What is the difference in meaning between "stop talking" and "stop to talk"…"
drag, startPoint x: 216, startPoint y: 191, endPoint x: 219, endPoint y: 195, distance: 5.4
click at [216, 191] on h1 "1 ." at bounding box center [173, 198] width 322 height 31
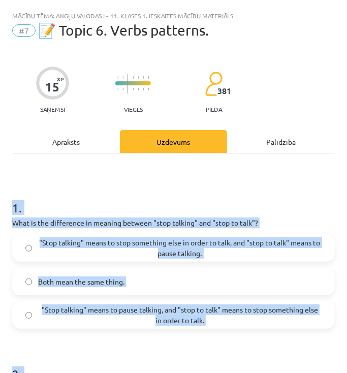
click at [264, 195] on h1 "1 ." at bounding box center [173, 198] width 322 height 31
click at [270, 202] on h1 "1 ." at bounding box center [173, 198] width 322 height 31
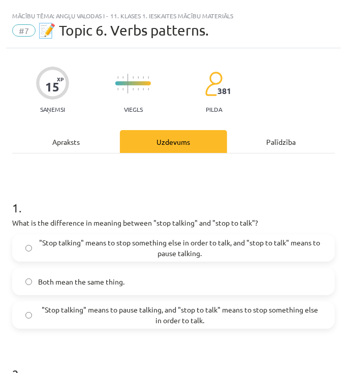
click at [207, 310] on span ""Stop talking" means to pause talking, and "stop to talk" means to stop somethi…" at bounding box center [179, 314] width 283 height 21
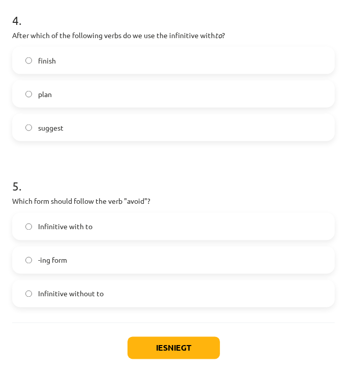
scroll to position [691, 0]
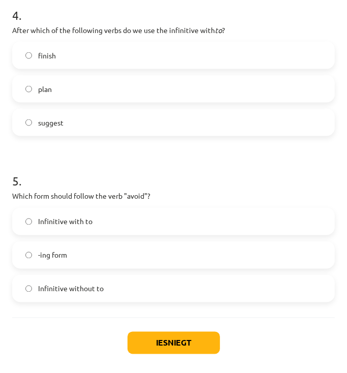
click at [156, 252] on label "-ing form" at bounding box center [173, 254] width 320 height 25
click at [198, 341] on button "Iesniegt" at bounding box center [173, 343] width 92 height 22
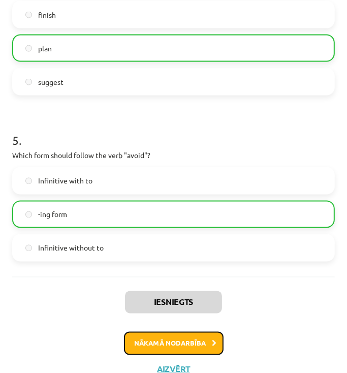
click at [192, 343] on button "Nākamā nodarbība" at bounding box center [174, 343] width 100 height 23
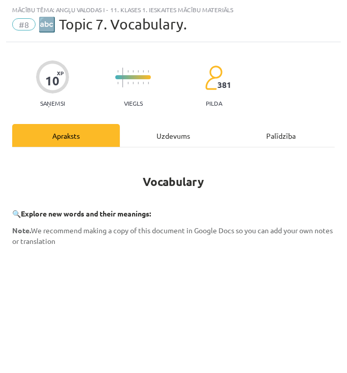
scroll to position [6, 0]
click at [163, 138] on div "Uzdevums" at bounding box center [174, 135] width 108 height 23
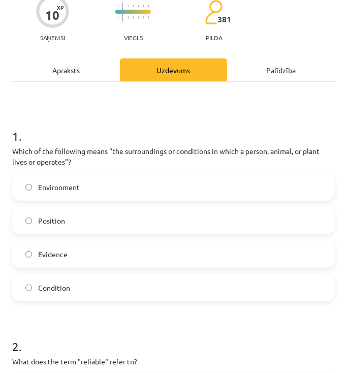
scroll to position [31, 0]
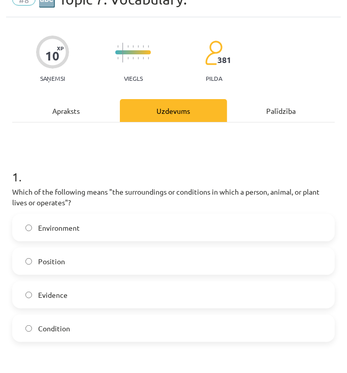
click at [93, 286] on label "Evidence" at bounding box center [173, 294] width 320 height 25
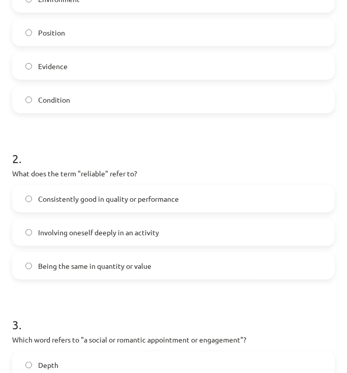
scroll to position [275, 0]
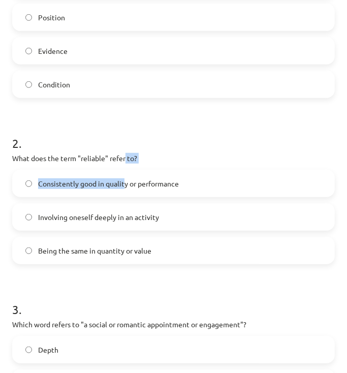
click at [125, 158] on div "2 . What does the term "reliable" refer to? Consistently good in quality or per…" at bounding box center [173, 191] width 322 height 146
click at [144, 179] on span "Consistently good in quality or performance" at bounding box center [108, 183] width 141 height 11
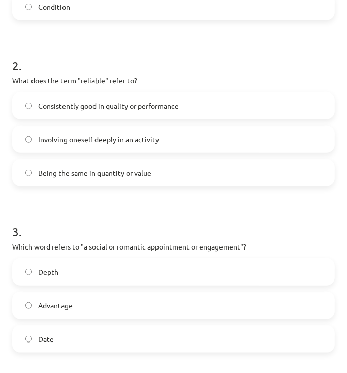
scroll to position [356, 0]
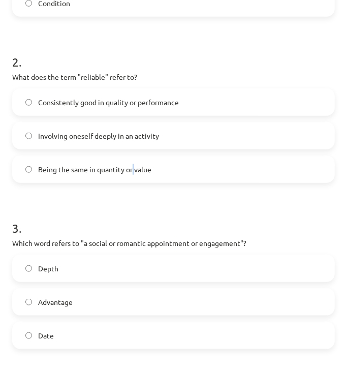
drag, startPoint x: 139, startPoint y: 159, endPoint x: 145, endPoint y: 159, distance: 6.1
click at [141, 161] on div "Consistently good in quality or performance Involving oneself deeply in an acti…" at bounding box center [173, 135] width 322 height 94
click at [148, 143] on label "Involving oneself deeply in an activity" at bounding box center [173, 135] width 320 height 25
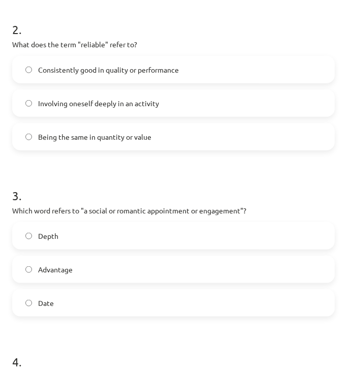
scroll to position [437, 0]
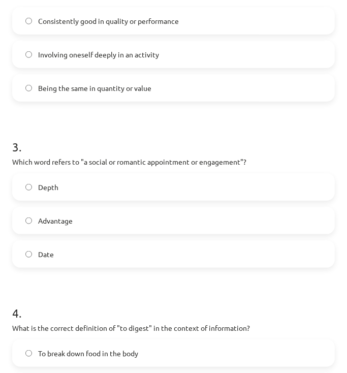
click at [160, 191] on label "Depth" at bounding box center [173, 186] width 320 height 25
click at [135, 232] on label "Advantage" at bounding box center [173, 220] width 320 height 25
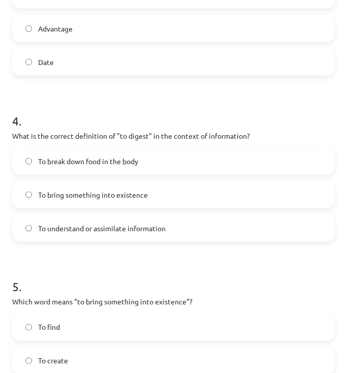
scroll to position [640, 0]
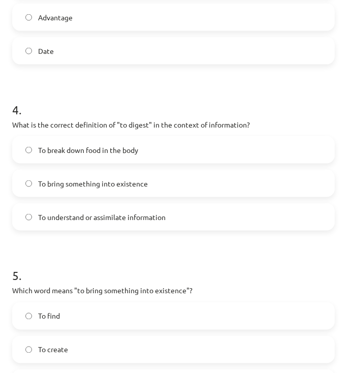
click at [144, 219] on span "To understand or assimilate information" at bounding box center [101, 217] width 127 height 11
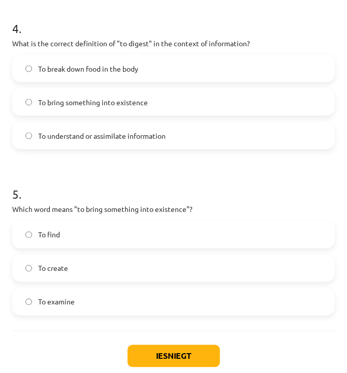
scroll to position [762, 0]
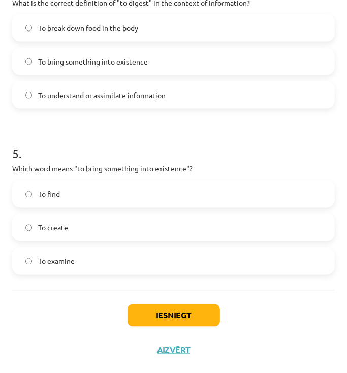
click at [113, 225] on label "To create" at bounding box center [173, 227] width 320 height 25
drag, startPoint x: 167, startPoint y: 319, endPoint x: 164, endPoint y: 314, distance: 5.7
click at [165, 315] on button "Iesniegt" at bounding box center [173, 315] width 92 height 22
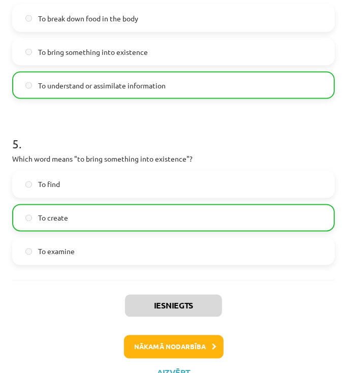
scroll to position [794, 0]
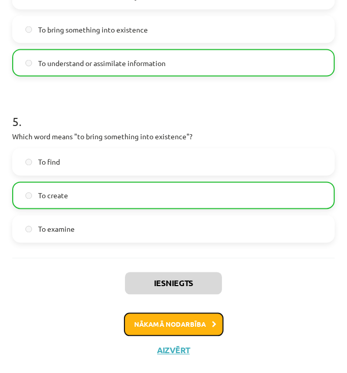
click at [178, 323] on button "Nākamā nodarbība" at bounding box center [174, 324] width 100 height 23
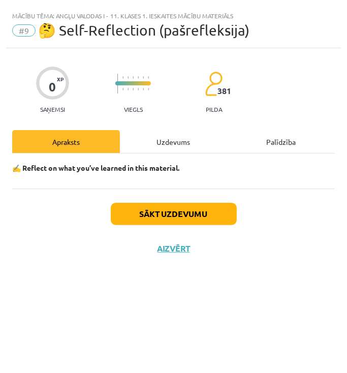
click at [185, 147] on div "Uzdevums" at bounding box center [174, 141] width 108 height 23
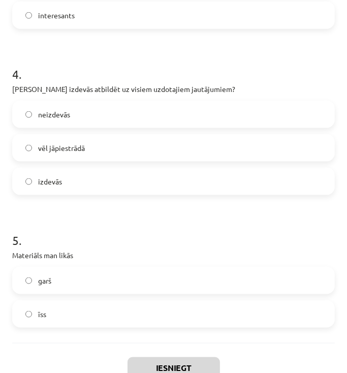
scroll to position [584, 0]
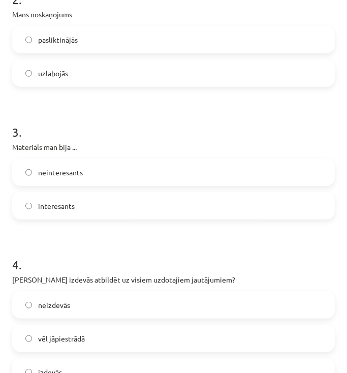
click at [104, 213] on label "interesants" at bounding box center [173, 205] width 320 height 25
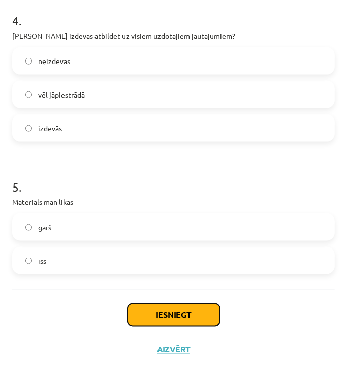
click at [171, 320] on button "Iesniegt" at bounding box center [173, 315] width 92 height 22
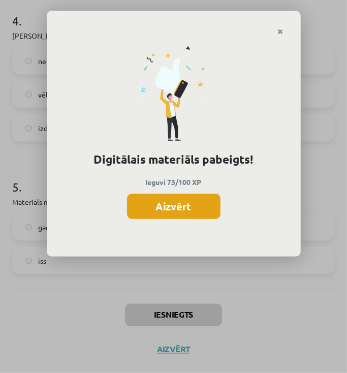
click at [173, 208] on button "Aizvērt" at bounding box center [173, 205] width 93 height 25
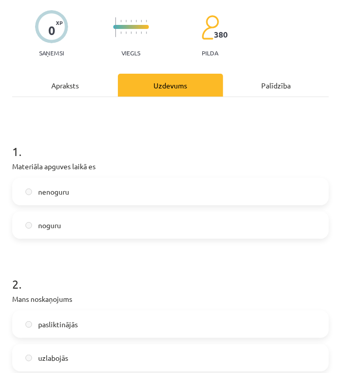
scroll to position [0, 0]
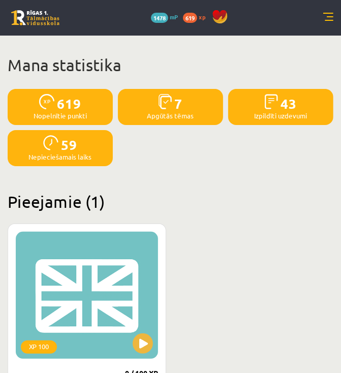
drag, startPoint x: 159, startPoint y: 180, endPoint x: 140, endPoint y: 156, distance: 31.1
click at [137, 156] on div "619 Nopelnītie punkti 7 Apgūtās tēmas 43 Izpildīti uzdevumi 59 Nepieciešamais l…" at bounding box center [171, 127] width 326 height 77
drag, startPoint x: 254, startPoint y: 71, endPoint x: 161, endPoint y: 141, distance: 116.8
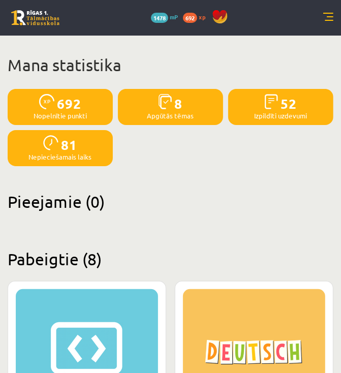
click at [46, 12] on link at bounding box center [35, 17] width 48 height 15
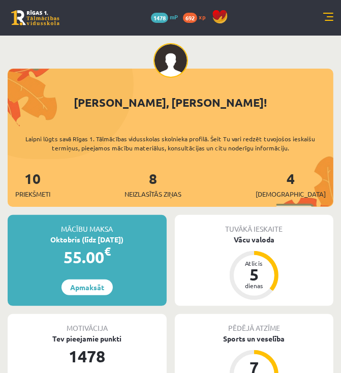
click at [325, 15] on link at bounding box center [328, 18] width 10 height 10
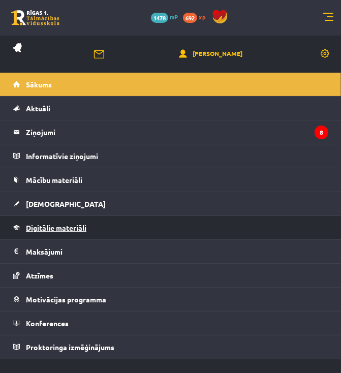
click at [50, 228] on span "Digitālie materiāli" at bounding box center [56, 227] width 60 height 9
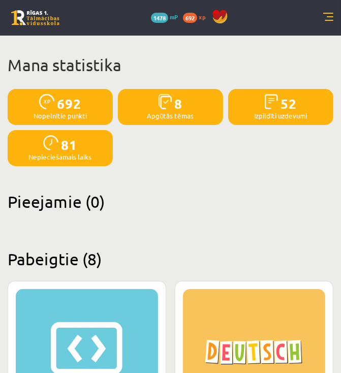
click at [323, 22] on link at bounding box center [328, 18] width 10 height 10
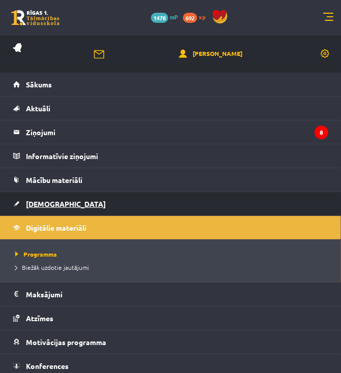
click at [69, 206] on link "[DEMOGRAPHIC_DATA]" at bounding box center [170, 203] width 315 height 23
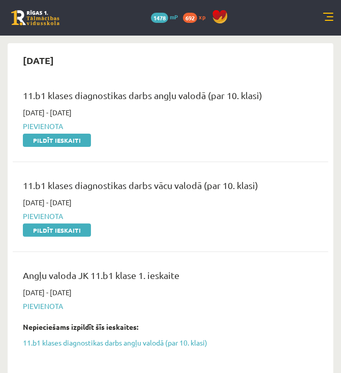
scroll to position [41, 0]
